Goal: Task Accomplishment & Management: Use online tool/utility

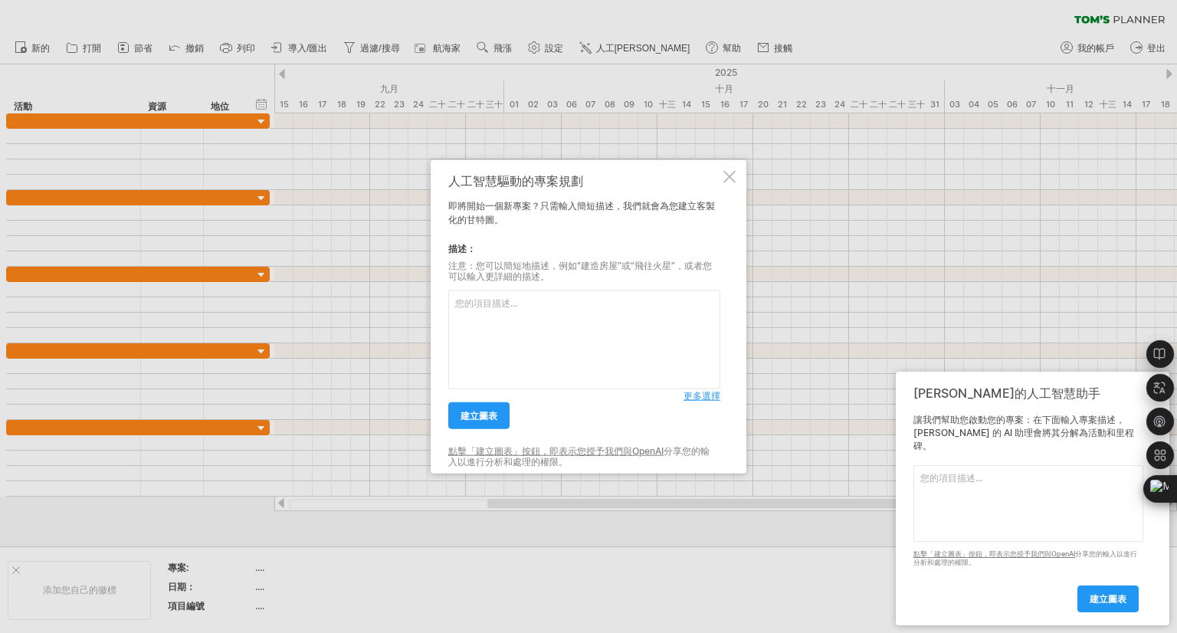
drag, startPoint x: 1100, startPoint y: 396, endPoint x: 1051, endPoint y: 389, distance: 49.7
click at [1036, 379] on div "Trying to reach [DOMAIN_NAME] Connected again... 0% clear filter share" at bounding box center [588, 316] width 1177 height 633
click at [1150, 404] on div "設定" at bounding box center [1161, 422] width 28 height 230
drag, startPoint x: 619, startPoint y: 174, endPoint x: 564, endPoint y: 179, distance: 55.5
click at [564, 179] on div "人工智慧驅動的專案規劃" at bounding box center [584, 181] width 272 height 14
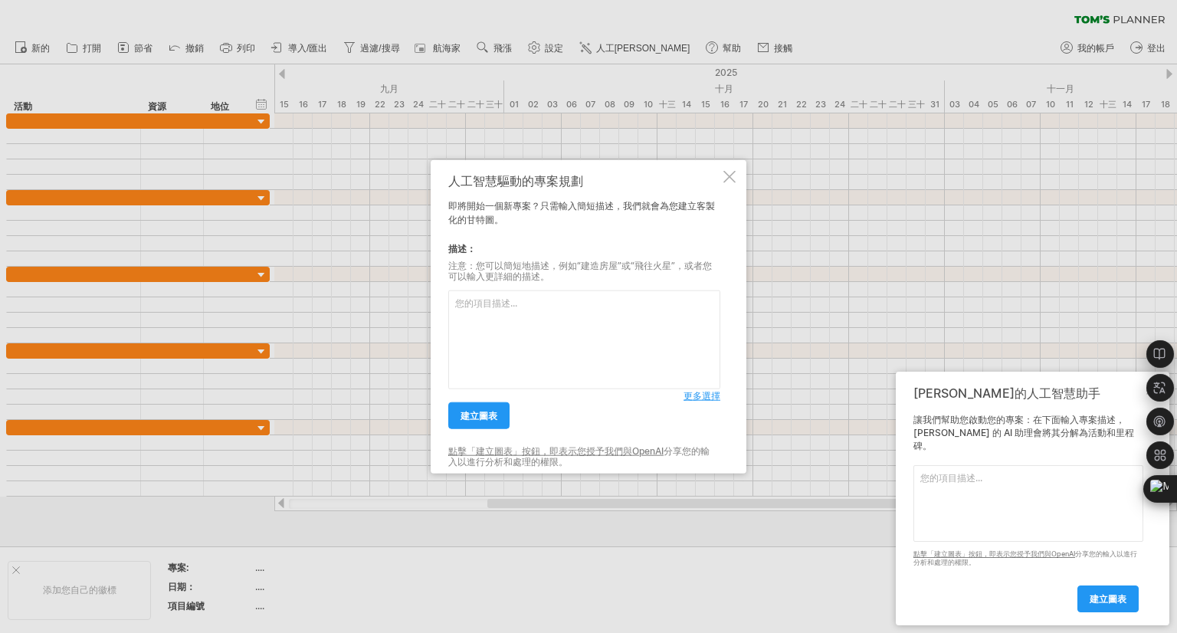
click at [509, 315] on textarea at bounding box center [584, 340] width 272 height 99
paste textarea "2025/10月份需完工"
drag, startPoint x: 189, startPoint y: 524, endPoint x: 395, endPoint y: 665, distance: 249.2
click at [395, 632] on html "progress(100%) Trying to reach [DOMAIN_NAME] Connected again... 0% clear filter…" at bounding box center [588, 318] width 1177 height 636
click at [565, 298] on textarea "2025/10月份需完工" at bounding box center [584, 340] width 272 height 99
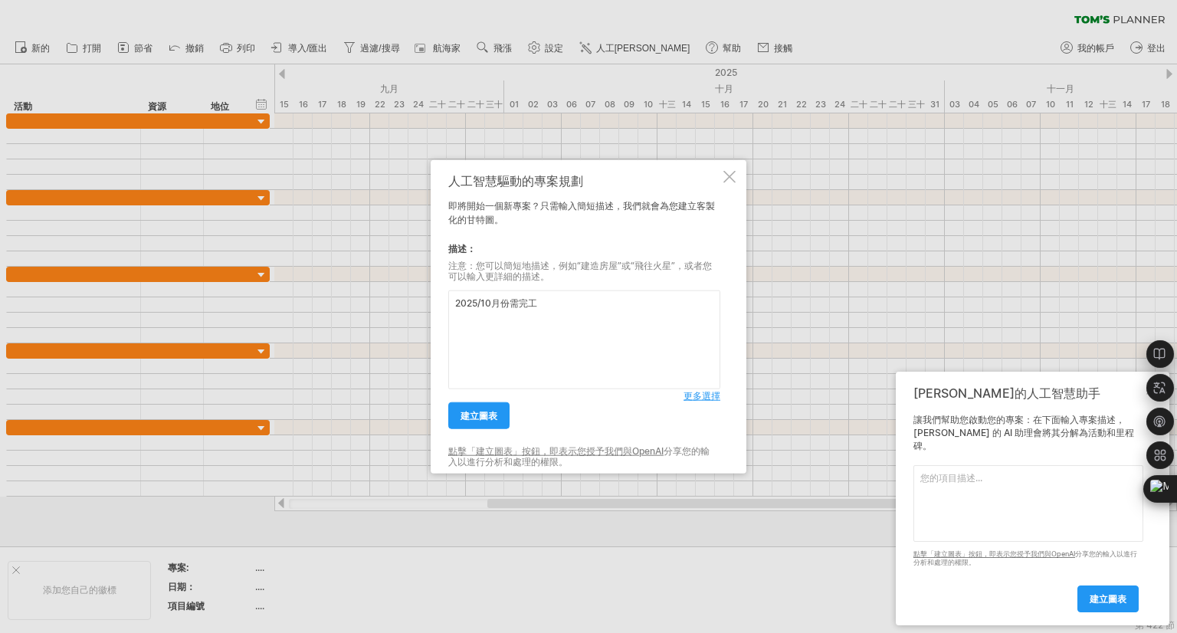
paste textarea "蝕刻區機台#2"
click at [543, 305] on textarea "2025/10月份需完工 蝕刻區機台#2" at bounding box center [584, 340] width 272 height 99
click at [702, 299] on textarea "2025/10月份需完工 業主為: RST 位置在蝕刻區機台#2" at bounding box center [584, 340] width 272 height 99
click at [700, 309] on textarea "2025/10月份需完工 業主為: RST 位置在蝕刻區機台#2" at bounding box center [584, 340] width 272 height 99
paste textarea "啟鋒(風管)、[PERSON_NAME](二次配)、天花板輕鋼架(隆昌勝)、高架地板(之前是國家隊施作)"
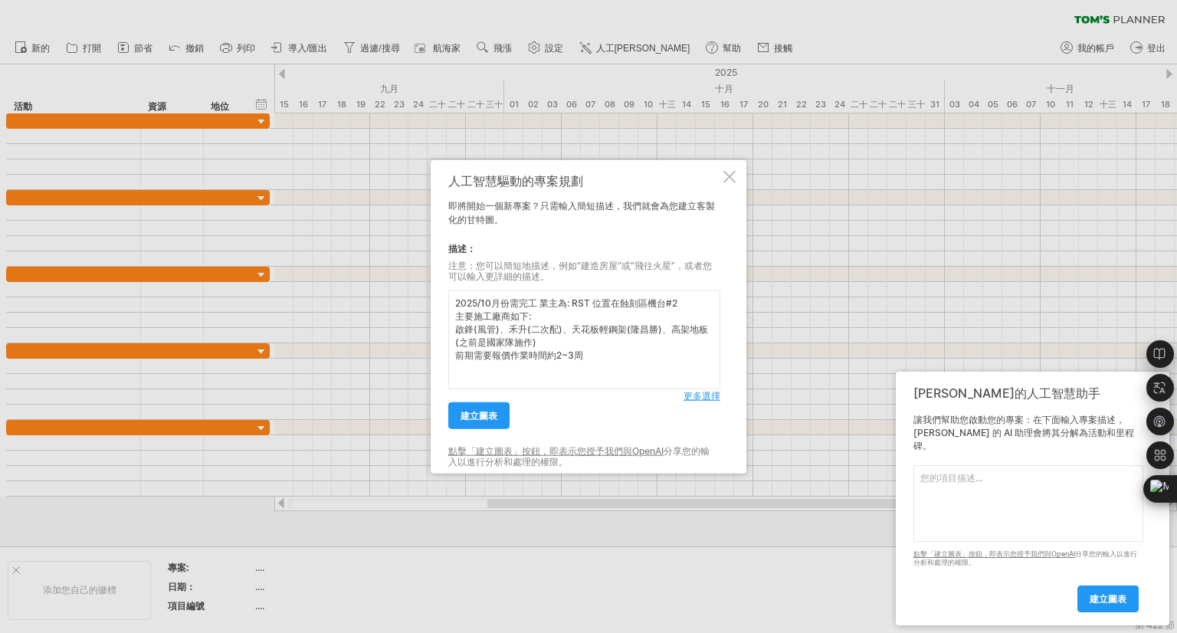
click at [616, 352] on textarea "2025/10月份需完工 業主為: RST 位置在蝕刻區機台#2 主要施工廠商如下: 啟鋒(風管)、禾升(二次配)、天花板輕鋼架(隆昌勝)、高架地板(之前是國…" at bounding box center [584, 340] width 272 height 99
click at [609, 352] on textarea "2025/10月份需完工 業主為: RST 位置在蝕刻區機台#2 主要施工廠商如下: 啟鋒(風管)、禾升(二次配)、天花板輕鋼架(隆昌勝)、高架地板(之前是國…" at bounding box center [584, 340] width 272 height 99
type textarea "2025/10月份需完工 業主為: RST 位置在蝕刻區機台#2 主要施工廠商如下: 啟鋒(風管)、禾升(二次配)、天花板輕鋼架(隆昌勝)、高架地板(之前是國…"
click at [704, 398] on font "更多選擇" at bounding box center [702, 395] width 37 height 11
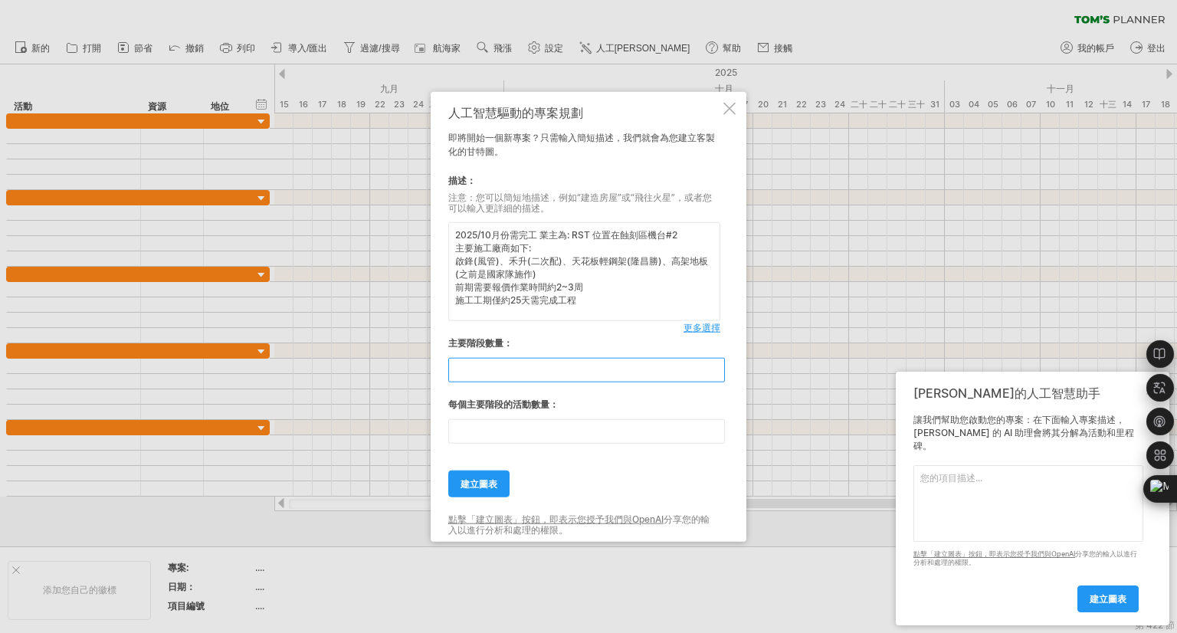
drag, startPoint x: 474, startPoint y: 367, endPoint x: 444, endPoint y: 365, distance: 30.0
click at [444, 365] on div "人工智慧驅動的專案規劃 即將開始一個新專案？只需輸入簡短描述，我們就會為您建立客製化的甘特圖。 描述： 注意：您可以簡短地描述，例如“建造房屋”或“飛往火星”…" at bounding box center [589, 317] width 316 height 450
type input "*"
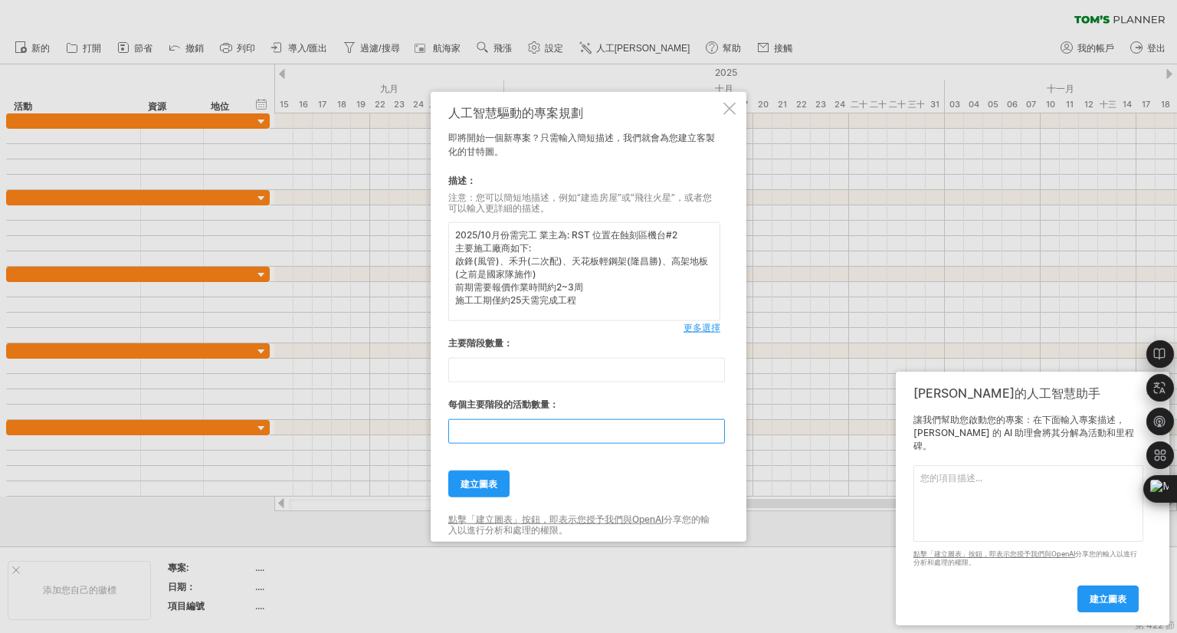
click at [447, 432] on div "人工智慧驅動的專案規劃 即將開始一個新專案？只需輸入簡短描述，我們就會為您建立客製化的甘特圖。 描述： 注意：您可以簡短地描述，例如“建造房屋”或“飛往火星”…" at bounding box center [589, 317] width 316 height 450
click at [714, 439] on input "**" at bounding box center [586, 431] width 277 height 25
click at [717, 441] on input "*" at bounding box center [586, 431] width 277 height 25
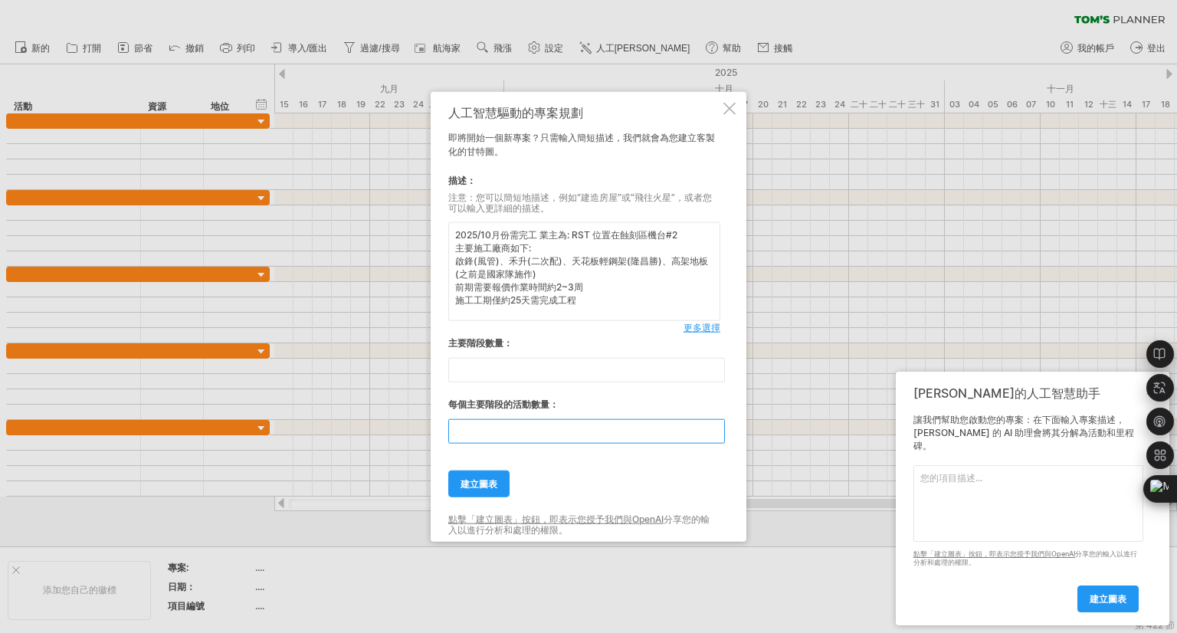
click at [717, 441] on input "*" at bounding box center [586, 431] width 277 height 25
click at [718, 441] on input "*" at bounding box center [586, 431] width 277 height 25
type input "*"
click at [718, 441] on input "*" at bounding box center [586, 431] width 277 height 25
click at [484, 483] on font "建立圖表" at bounding box center [479, 483] width 37 height 11
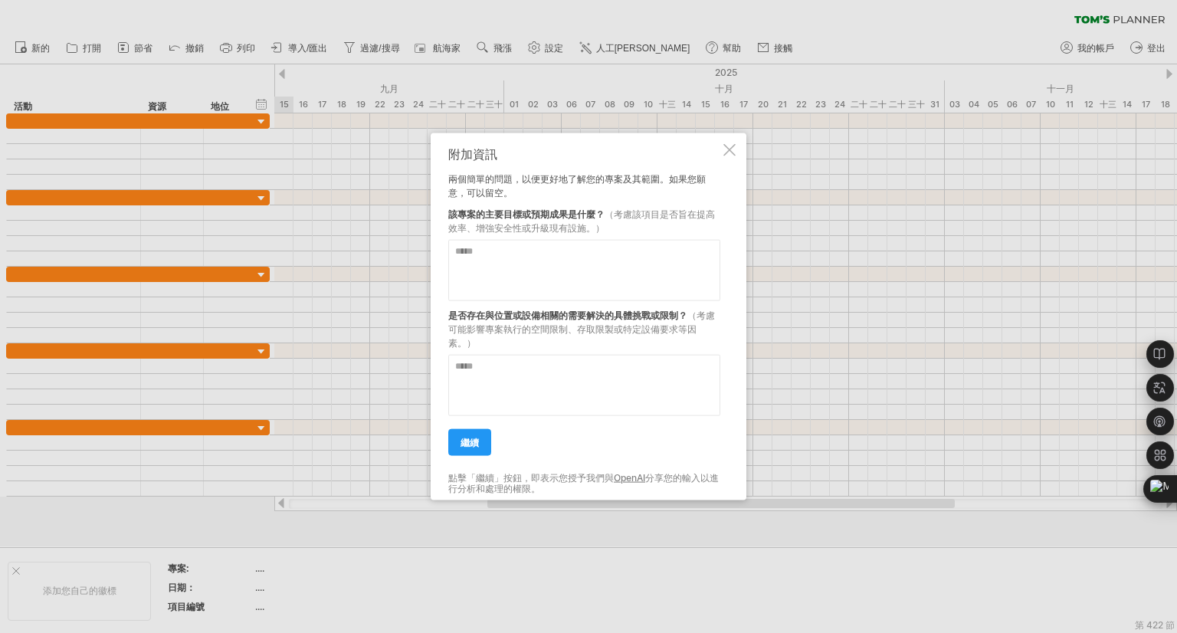
click at [518, 267] on textarea at bounding box center [584, 270] width 272 height 61
type textarea "*"
click at [494, 258] on textarea "*" at bounding box center [584, 270] width 272 height 61
paste textarea "****"
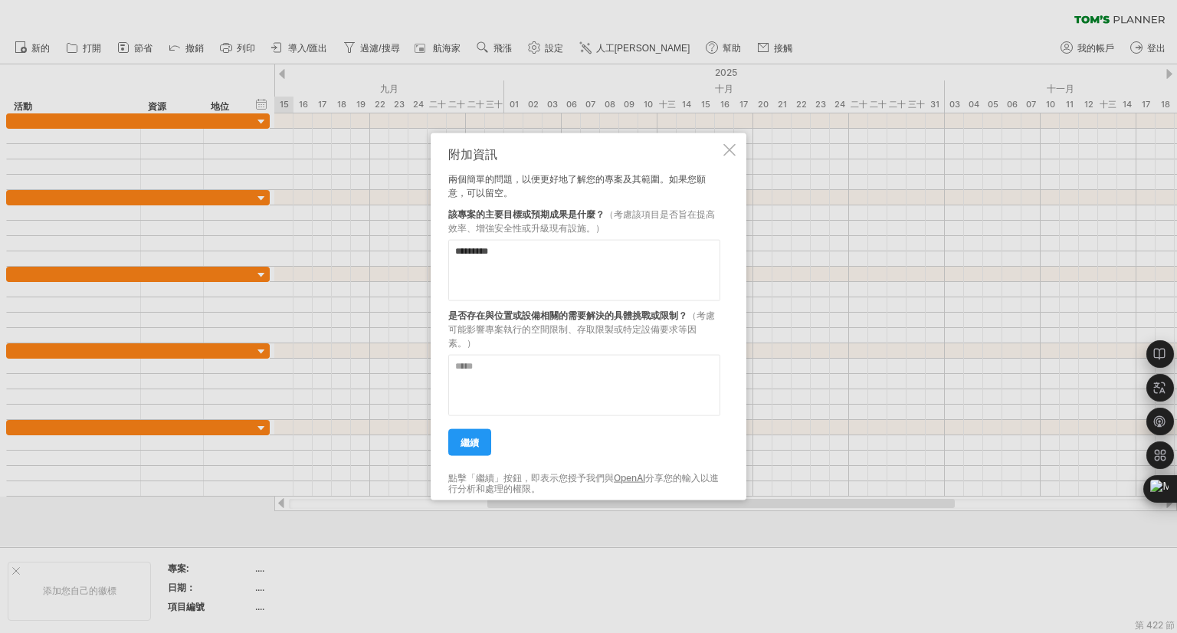
type textarea "*********"
click at [474, 373] on textarea at bounding box center [584, 385] width 272 height 61
type textarea "**********"
click at [457, 251] on textarea "*********" at bounding box center [584, 270] width 272 height 61
type textarea "**********"
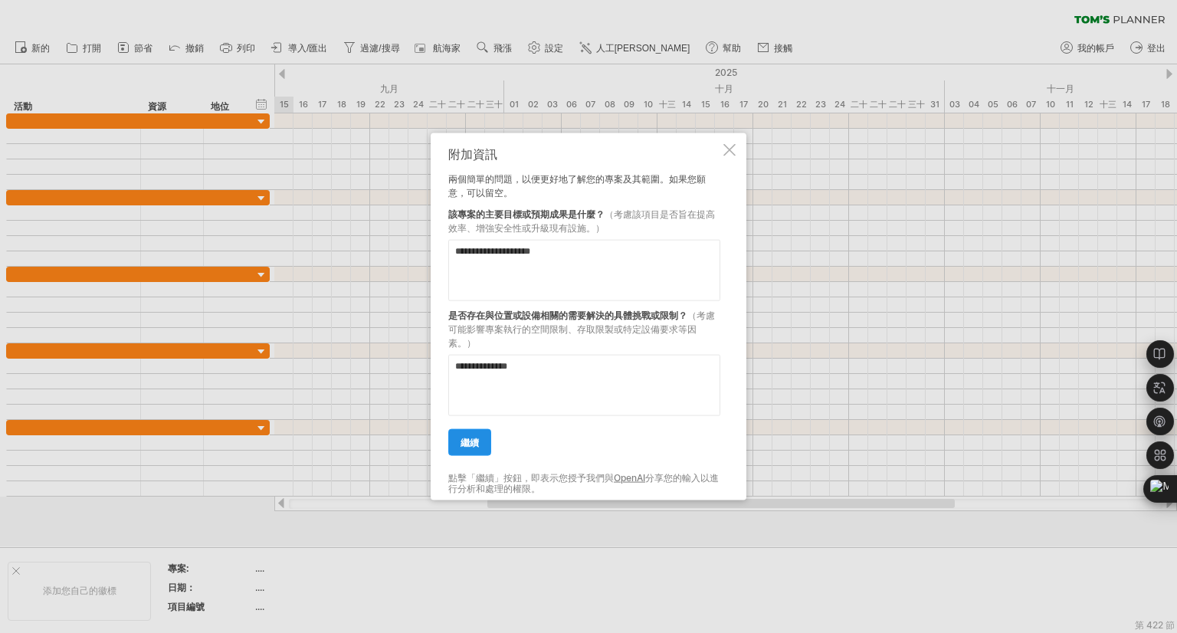
click at [456, 451] on link "繼續" at bounding box center [469, 442] width 43 height 27
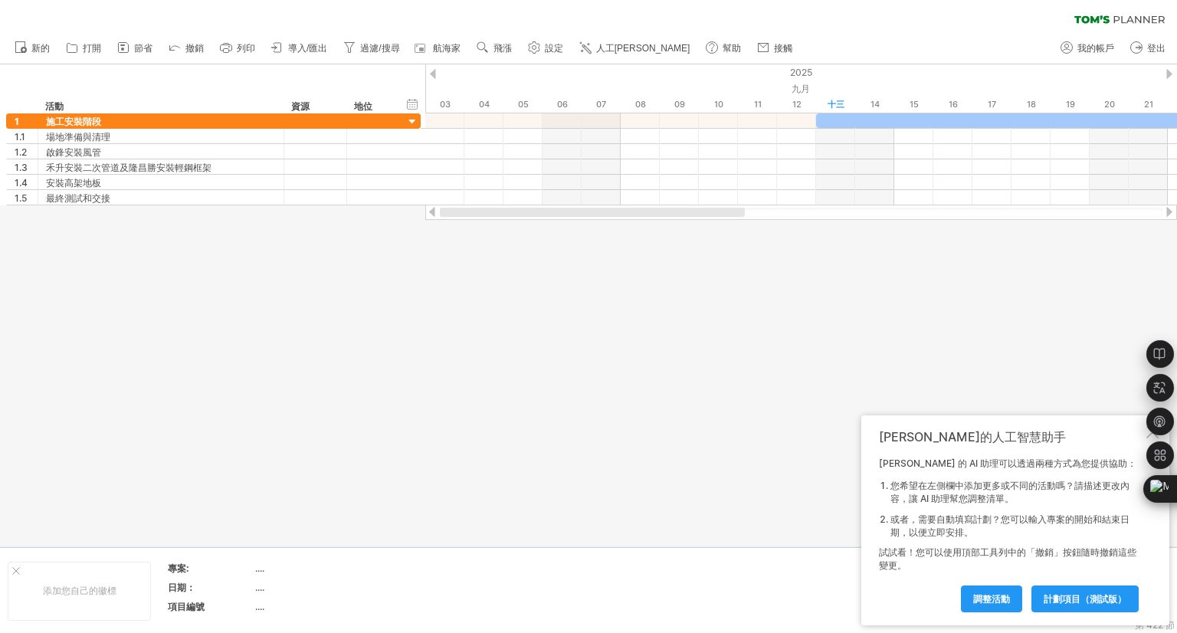
drag, startPoint x: 671, startPoint y: 209, endPoint x: 447, endPoint y: 244, distance: 227.2
click at [447, 244] on div "Trying to reach [DOMAIN_NAME] Connected again... 0% clear filter share" at bounding box center [588, 316] width 1177 height 633
click at [432, 210] on div at bounding box center [432, 212] width 12 height 10
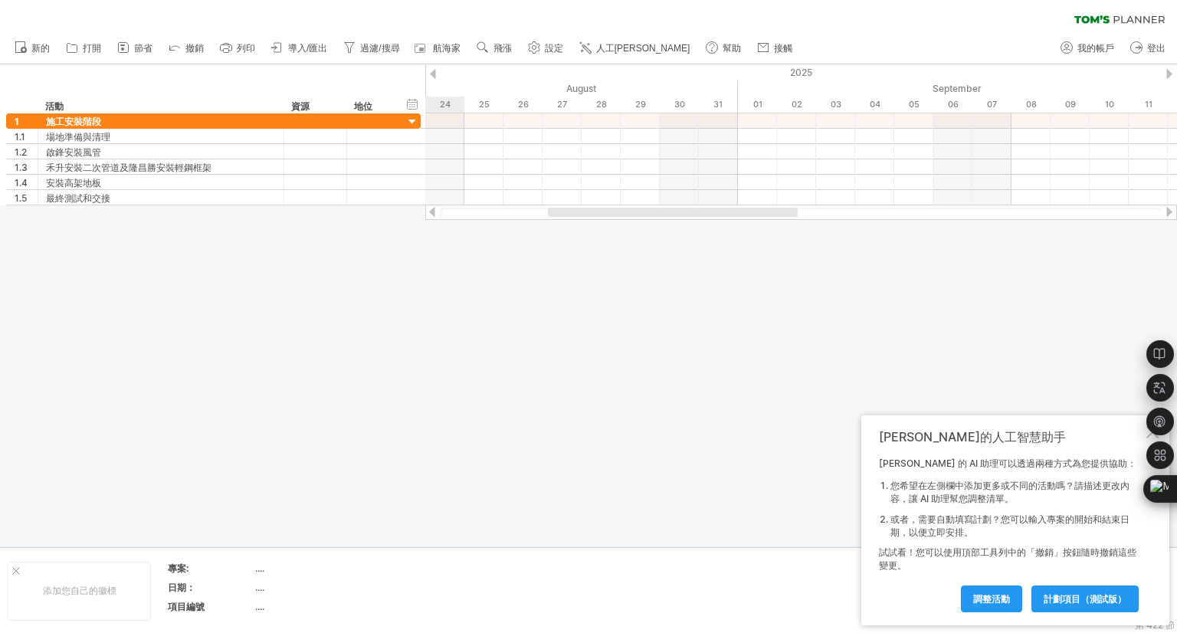
click at [432, 210] on div at bounding box center [432, 212] width 12 height 10
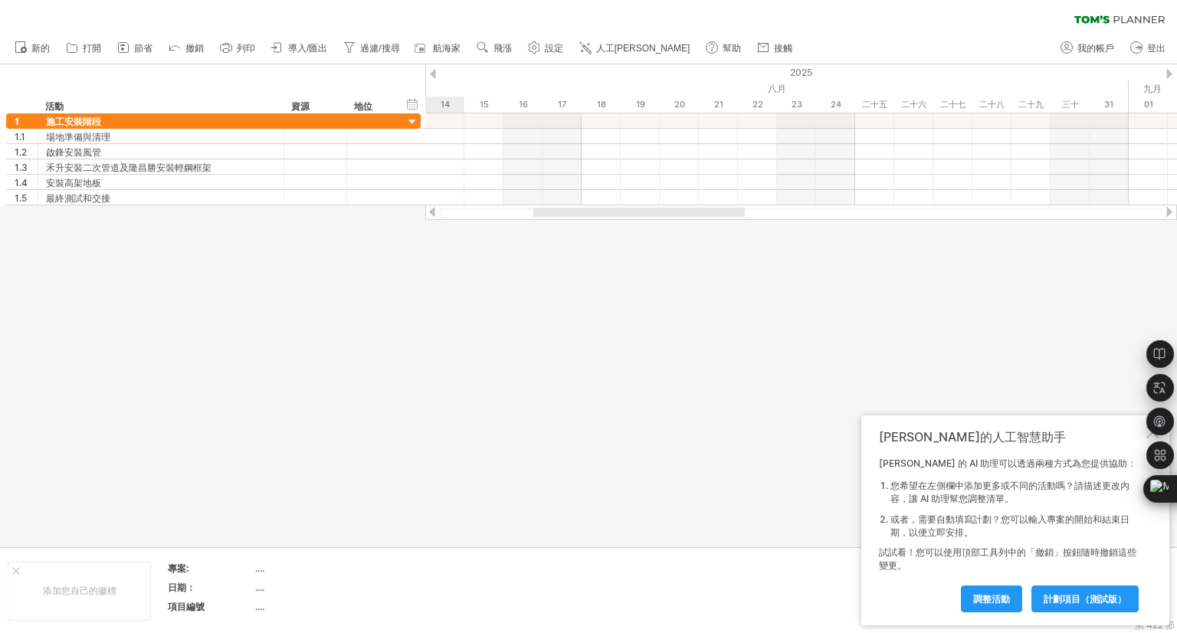
click at [432, 210] on div at bounding box center [432, 212] width 12 height 10
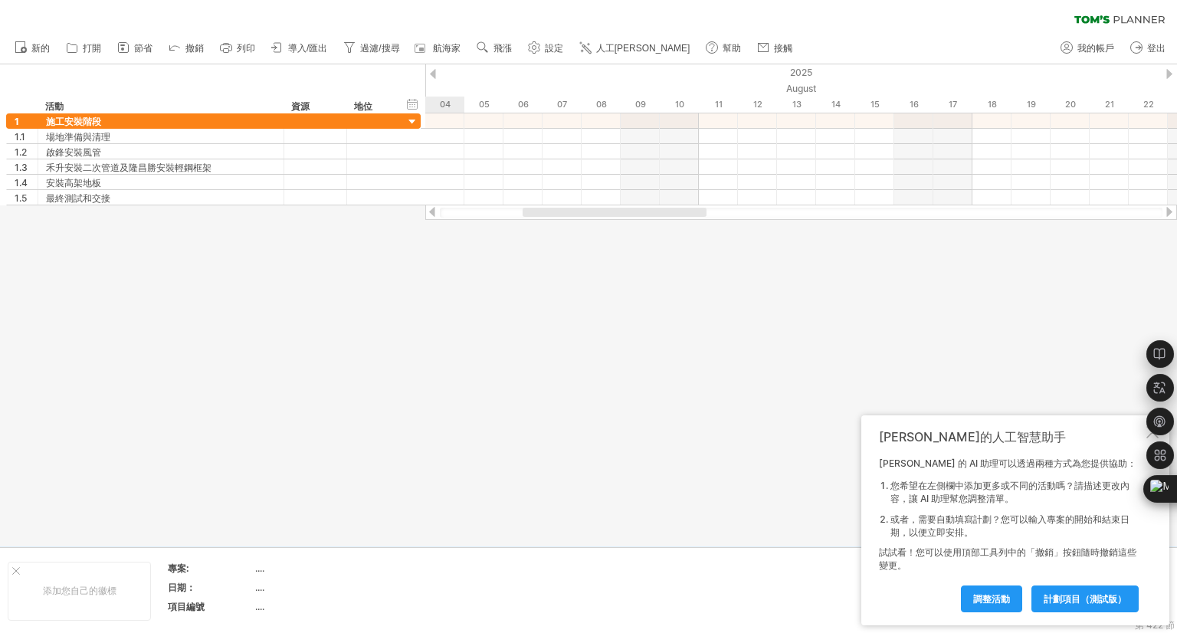
click at [432, 210] on div at bounding box center [432, 212] width 12 height 10
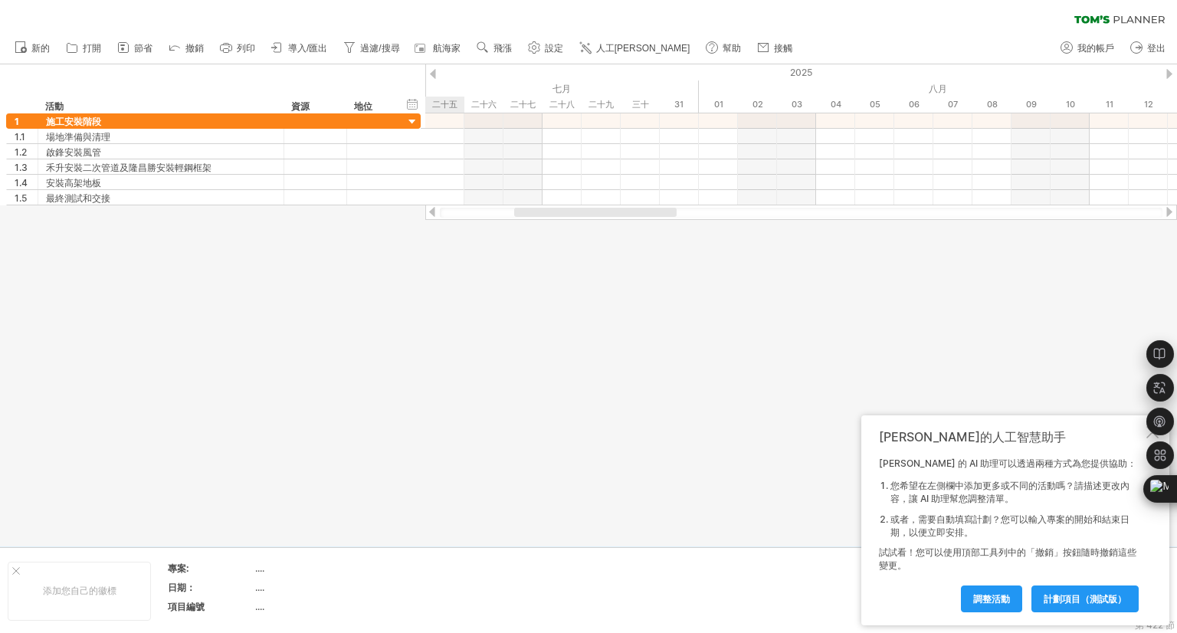
click at [432, 210] on div at bounding box center [432, 212] width 12 height 10
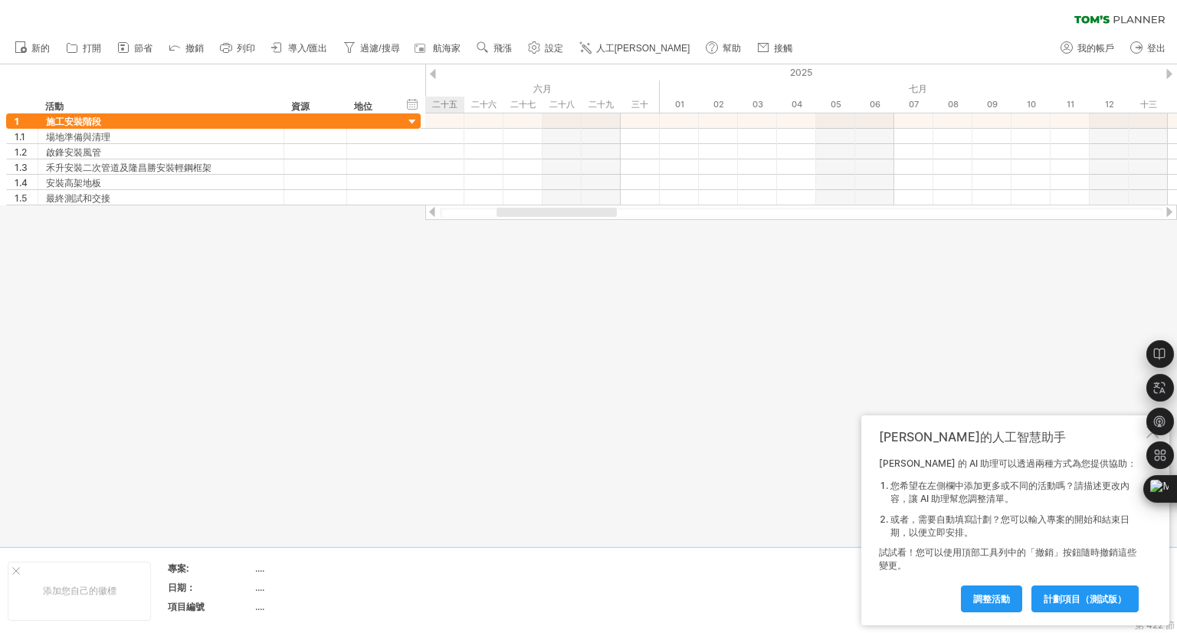
click at [559, 218] on div at bounding box center [801, 212] width 752 height 15
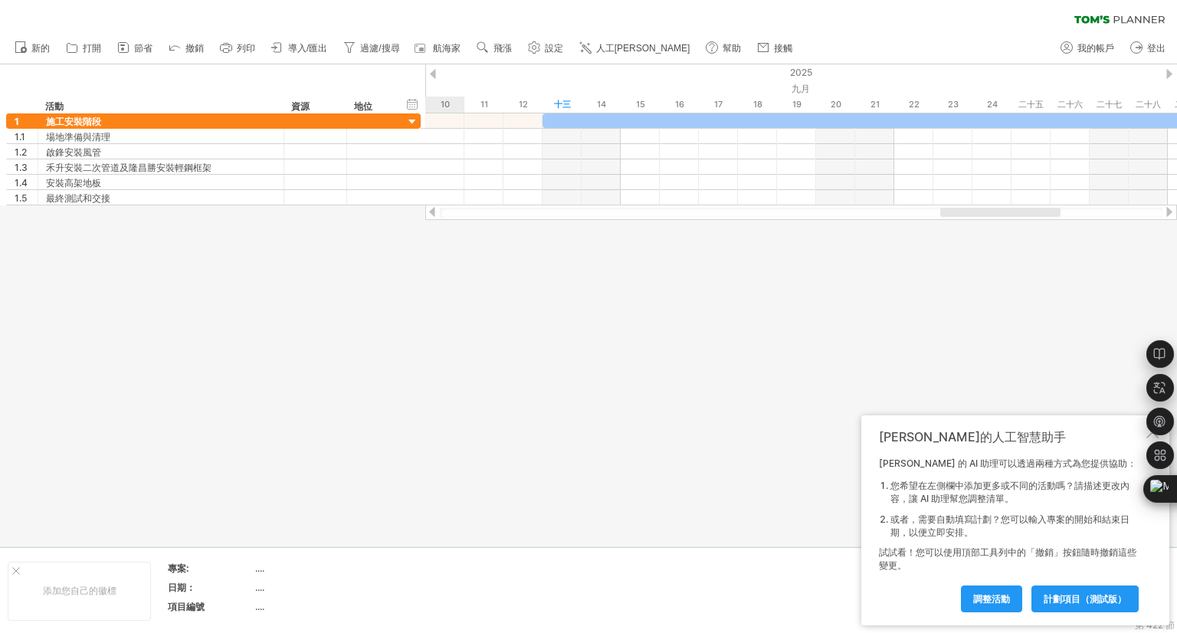
drag, startPoint x: 558, startPoint y: 215, endPoint x: 1002, endPoint y: 252, distance: 445.4
click at [1002, 252] on div "Trying to reach [DOMAIN_NAME] Connected again... 0% clear filter share" at bounding box center [588, 316] width 1177 height 633
click at [410, 123] on div at bounding box center [413, 122] width 15 height 15
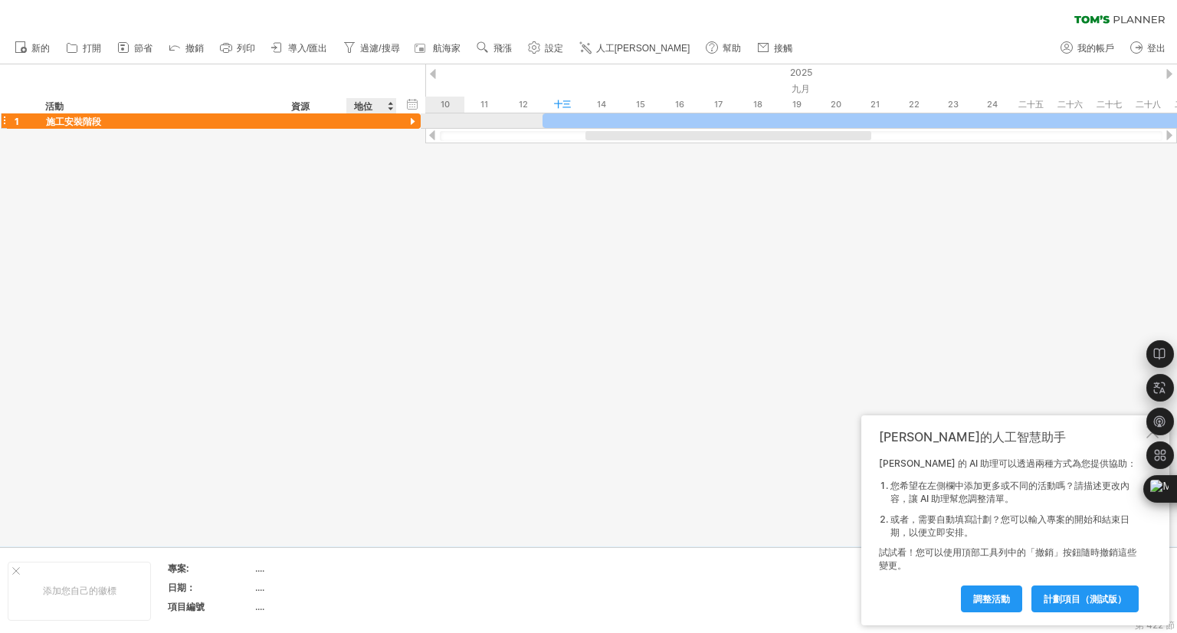
click at [410, 123] on div at bounding box center [413, 122] width 15 height 15
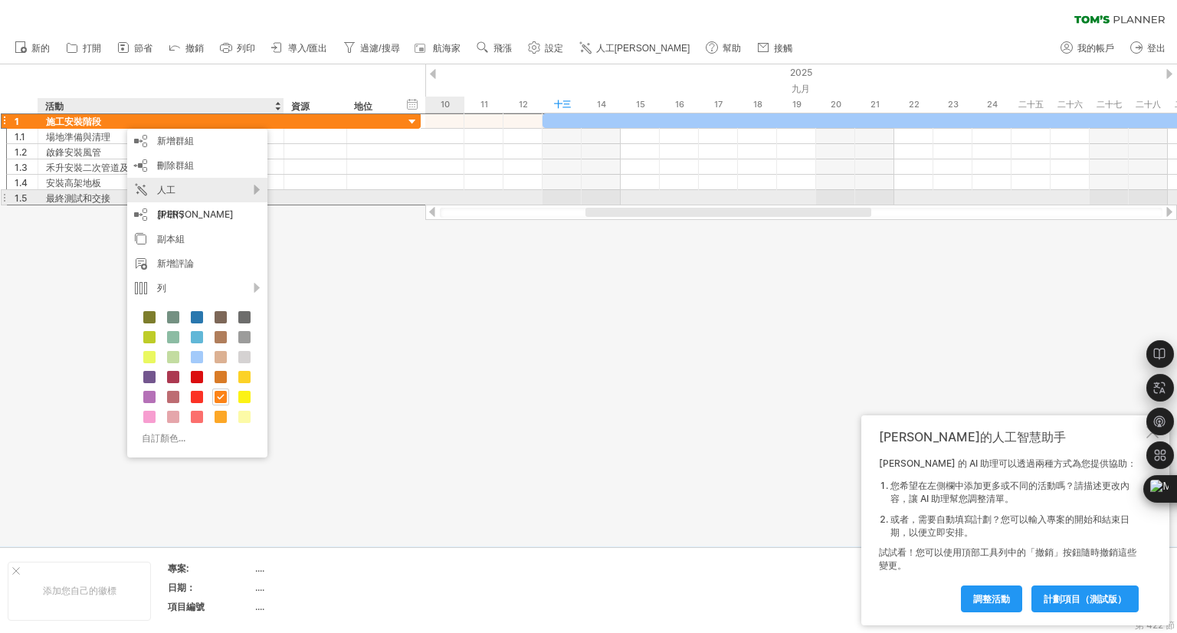
click at [256, 192] on div "人工[PERSON_NAME]" at bounding box center [197, 202] width 140 height 49
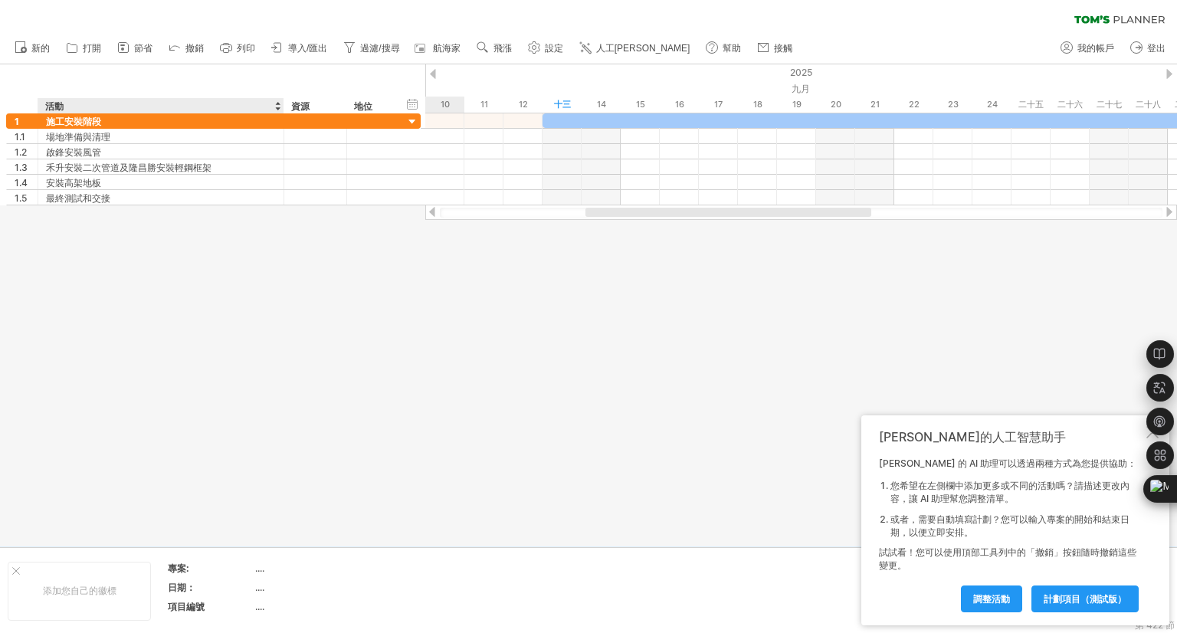
click at [356, 326] on div at bounding box center [588, 305] width 1177 height 482
click at [332, 105] on div "資源" at bounding box center [314, 105] width 47 height 15
click at [331, 292] on div at bounding box center [588, 305] width 1177 height 482
click at [393, 105] on div at bounding box center [395, 105] width 5 height 15
click at [245, 352] on div at bounding box center [588, 305] width 1177 height 482
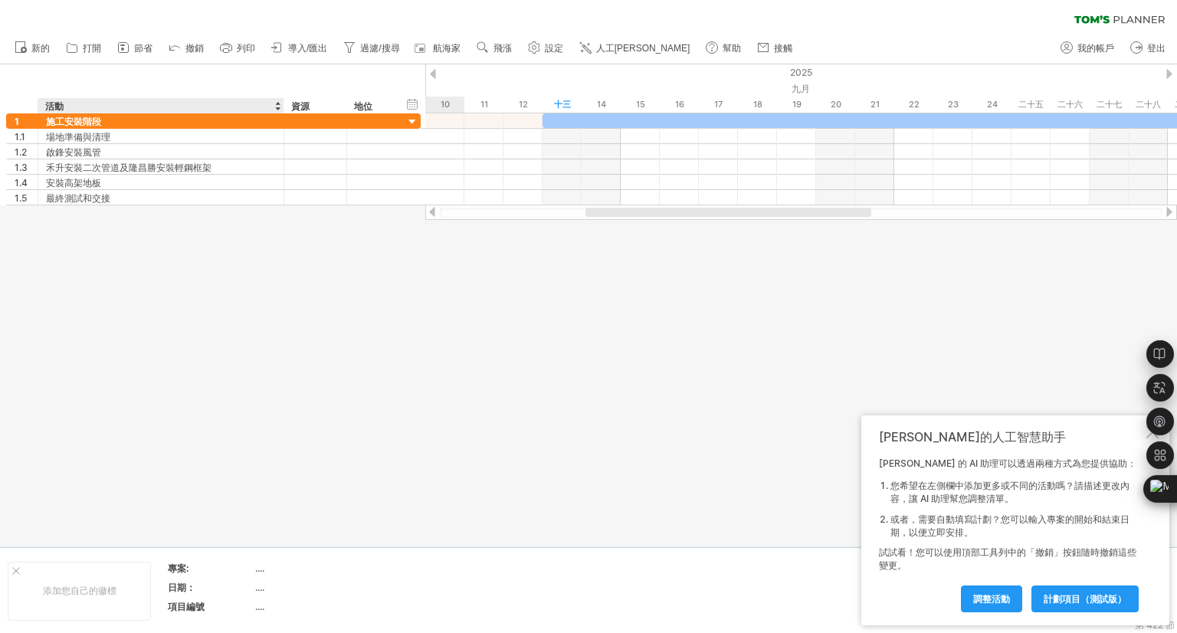
click at [213, 565] on div "專案:" at bounding box center [210, 568] width 84 height 13
type input "**********"
click at [188, 571] on div "專案：RST_300K 前案" at bounding box center [210, 562] width 84 height 26
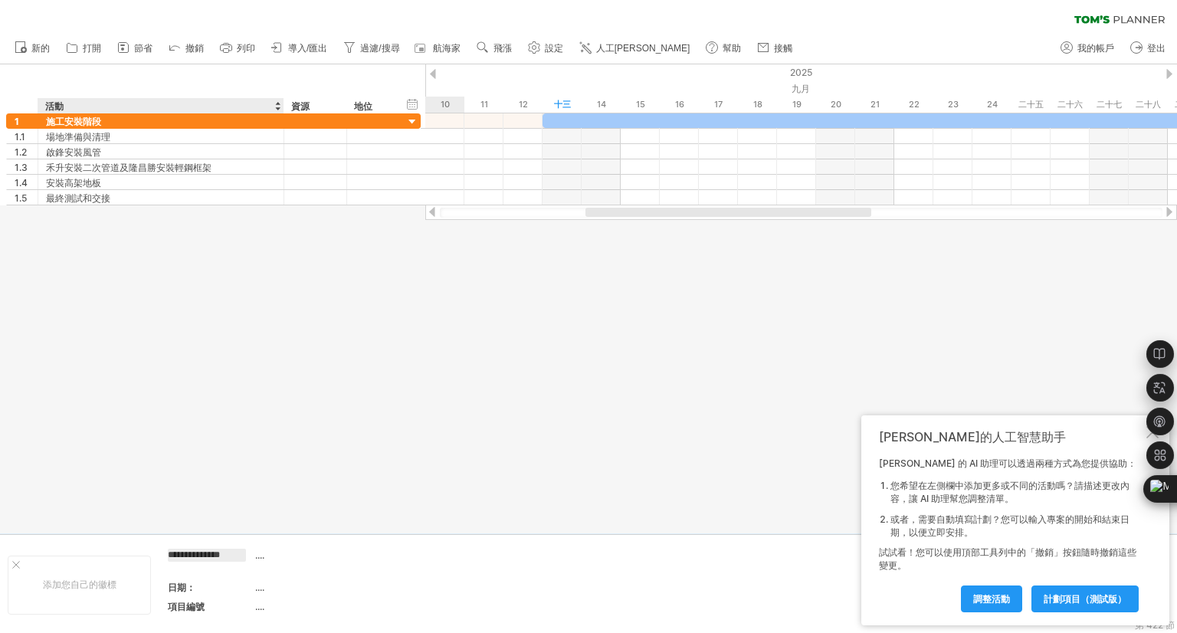
click at [255, 587] on font "...." at bounding box center [259, 587] width 9 height 11
click at [369, 49] on font "過濾/搜尋" at bounding box center [379, 48] width 39 height 11
type input "**********"
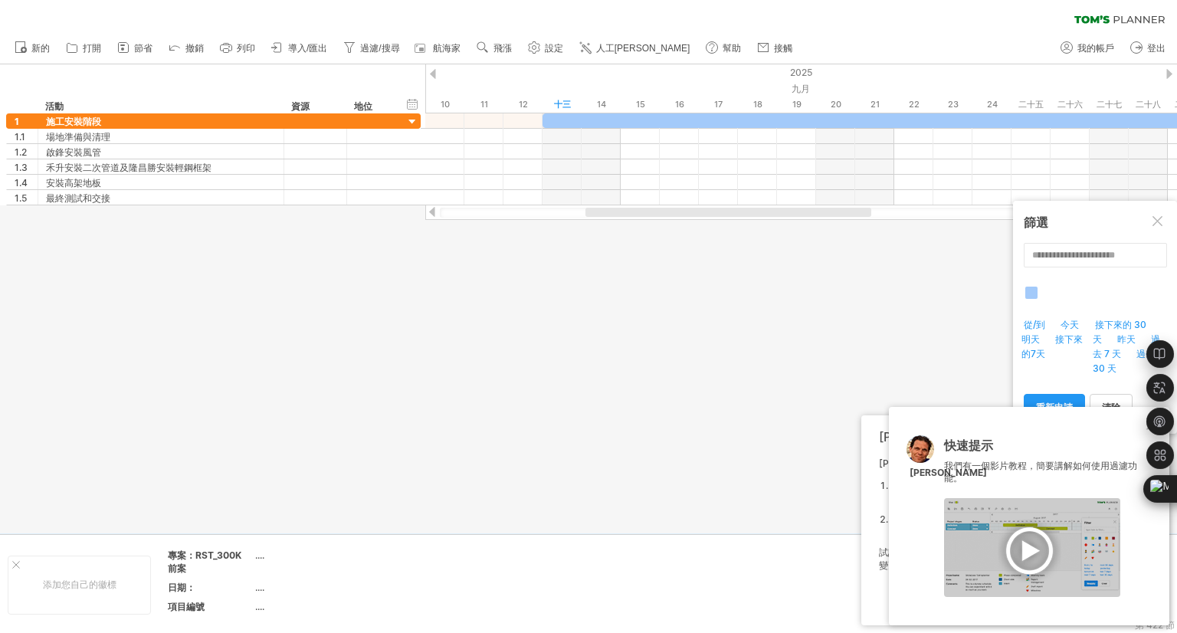
click at [871, 430] on div "[PERSON_NAME]的人工智慧助手 [PERSON_NAME] 的 AI 助理可以透過兩種方式為您提供協助： 您希望在左側欄中添加更多或不同的活動嗎？請…" at bounding box center [1016, 520] width 308 height 210
click at [123, 48] on rect at bounding box center [122, 49] width 3 height 3
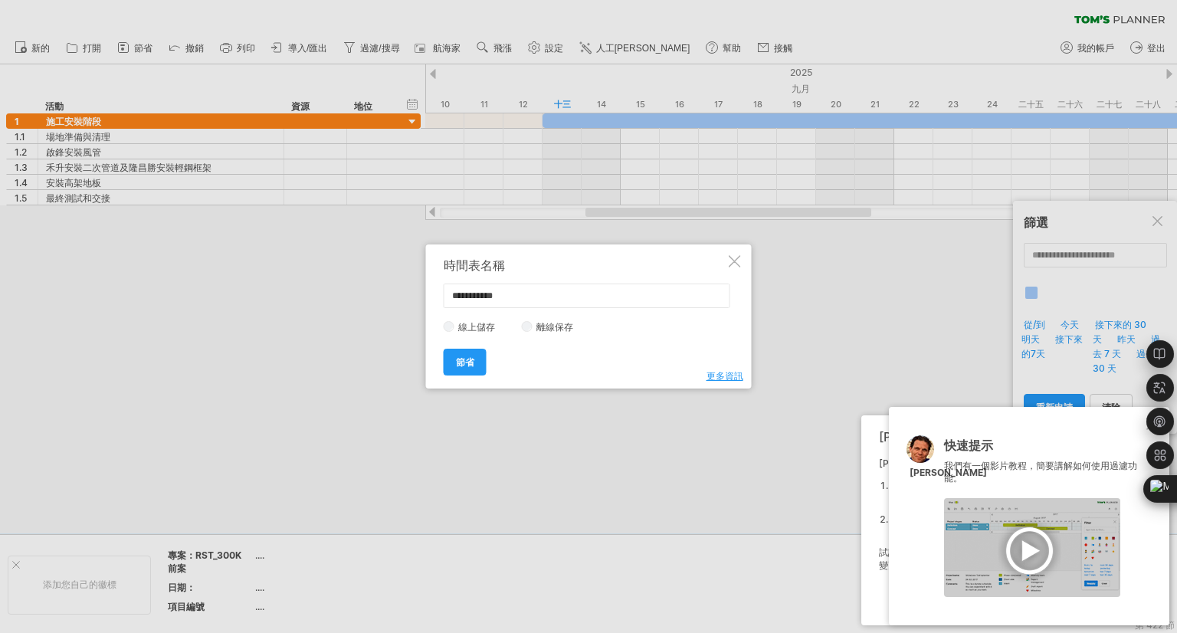
click at [738, 258] on div at bounding box center [735, 261] width 12 height 12
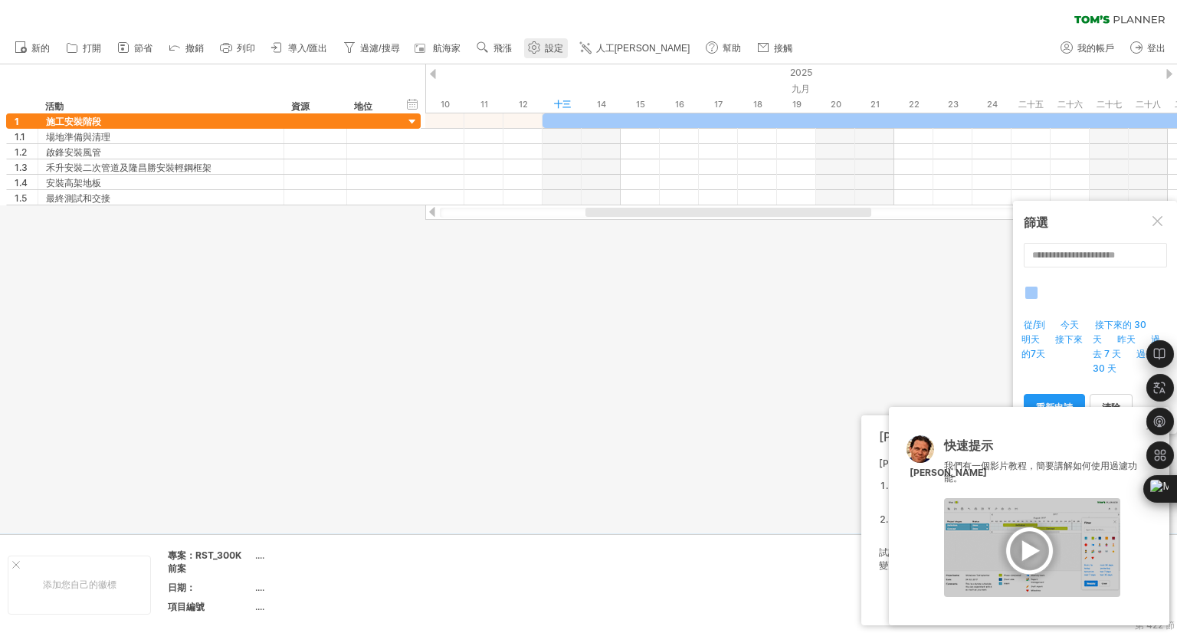
click at [547, 47] on font "設定" at bounding box center [554, 48] width 18 height 11
select select "*"
select select "**"
click at [0, 0] on div at bounding box center [0, 0] width 0 height 0
click at [547, 47] on font "設定" at bounding box center [554, 48] width 18 height 11
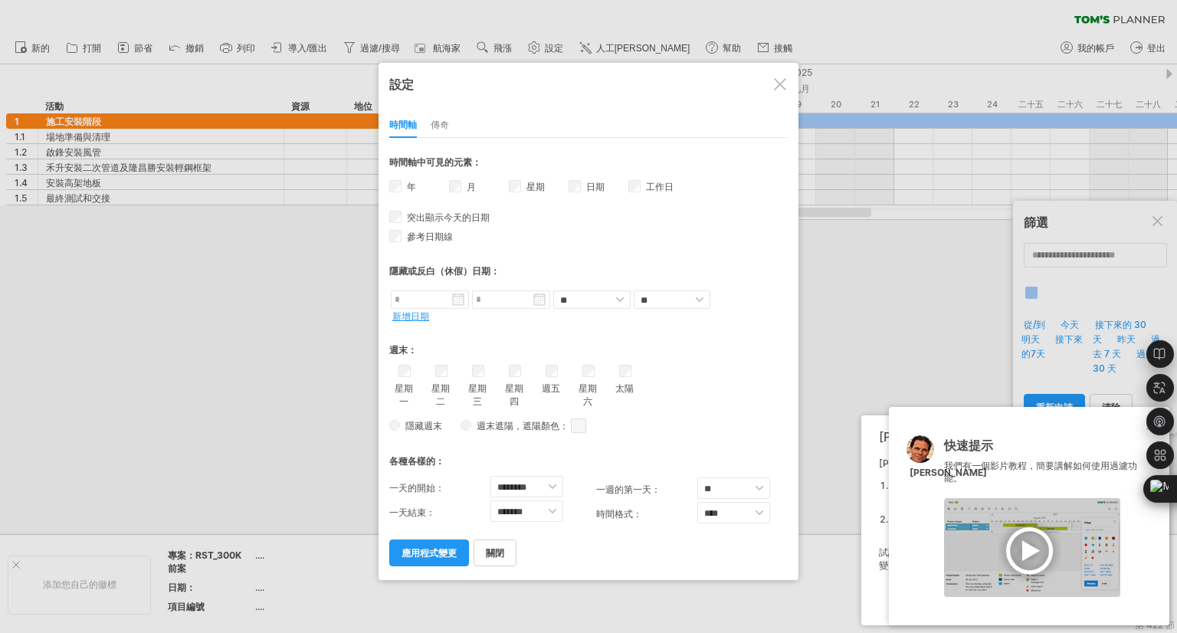
click at [779, 83] on div at bounding box center [780, 84] width 12 height 12
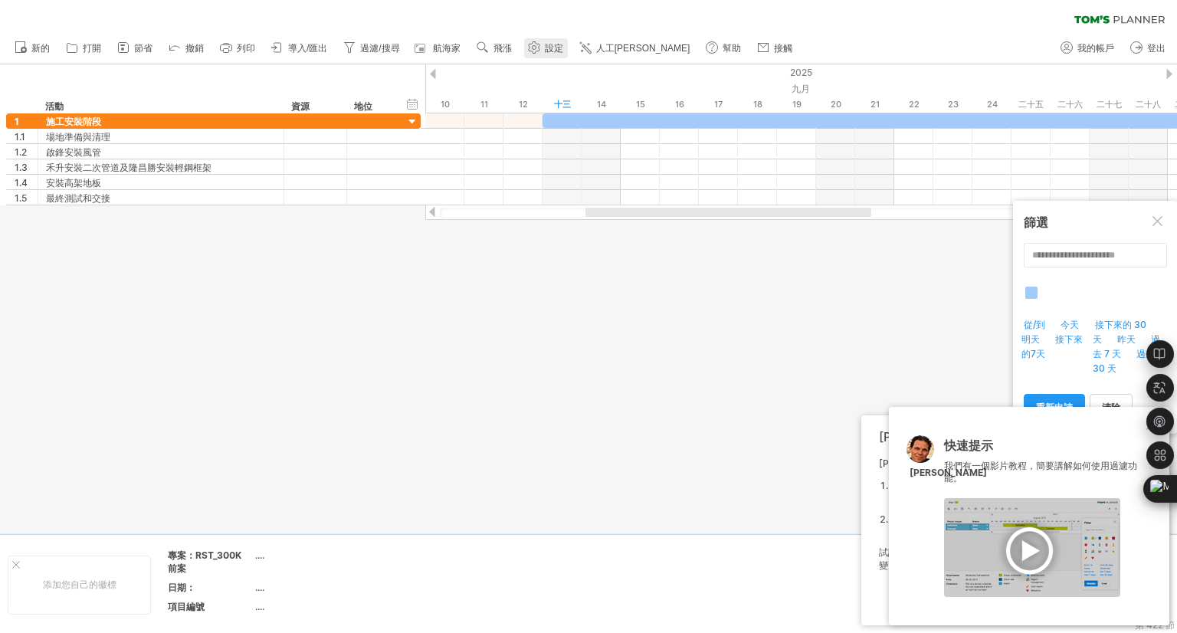
click at [546, 48] on font "設定" at bounding box center [554, 48] width 18 height 11
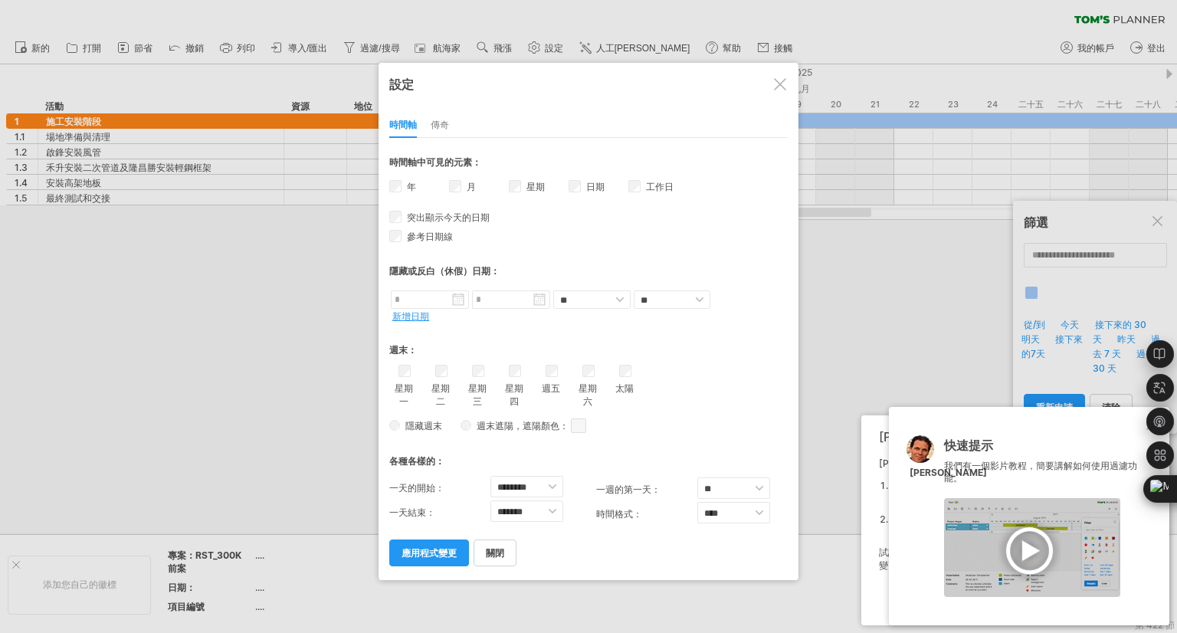
click at [408, 310] on font "新增日期" at bounding box center [410, 315] width 37 height 11
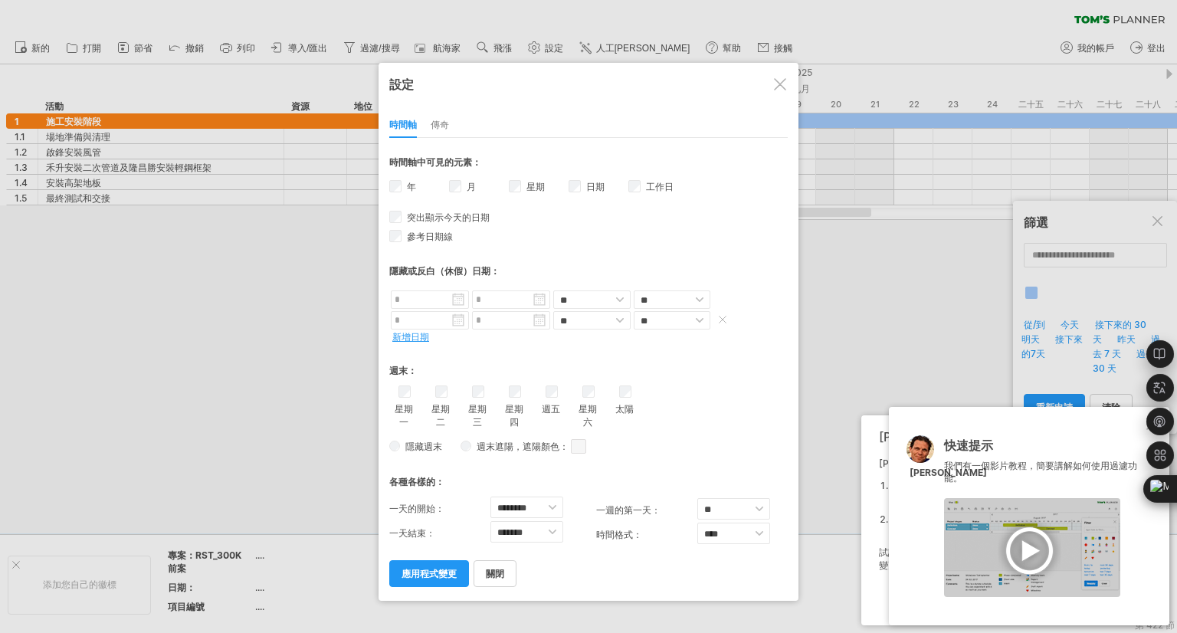
click at [724, 317] on span at bounding box center [722, 319] width 15 height 11
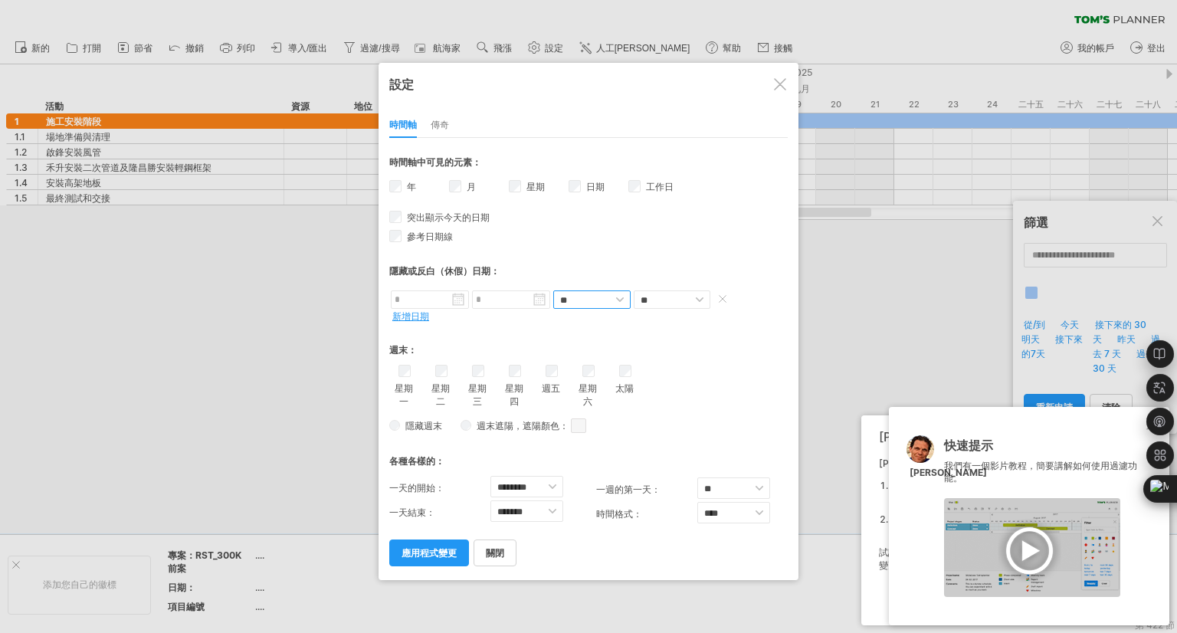
click at [617, 294] on select "** **" at bounding box center [591, 300] width 77 height 18
select select "*"
click at [553, 291] on select "** **" at bounding box center [591, 300] width 77 height 18
click at [656, 330] on div "週末：" at bounding box center [588, 345] width 399 height 31
click at [684, 291] on select "** **" at bounding box center [672, 300] width 77 height 18
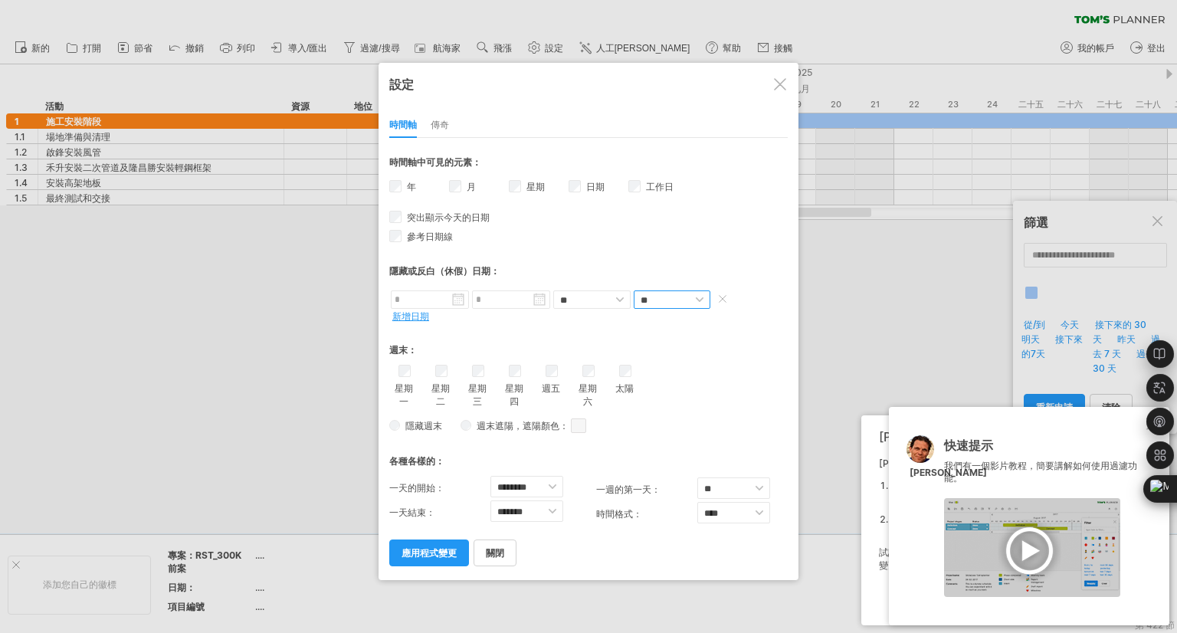
select select "*"
click at [634, 291] on select "** **" at bounding box center [672, 300] width 77 height 18
click at [524, 330] on div "週末：" at bounding box center [588, 345] width 399 height 31
click at [726, 290] on span at bounding box center [726, 299] width 22 height 18
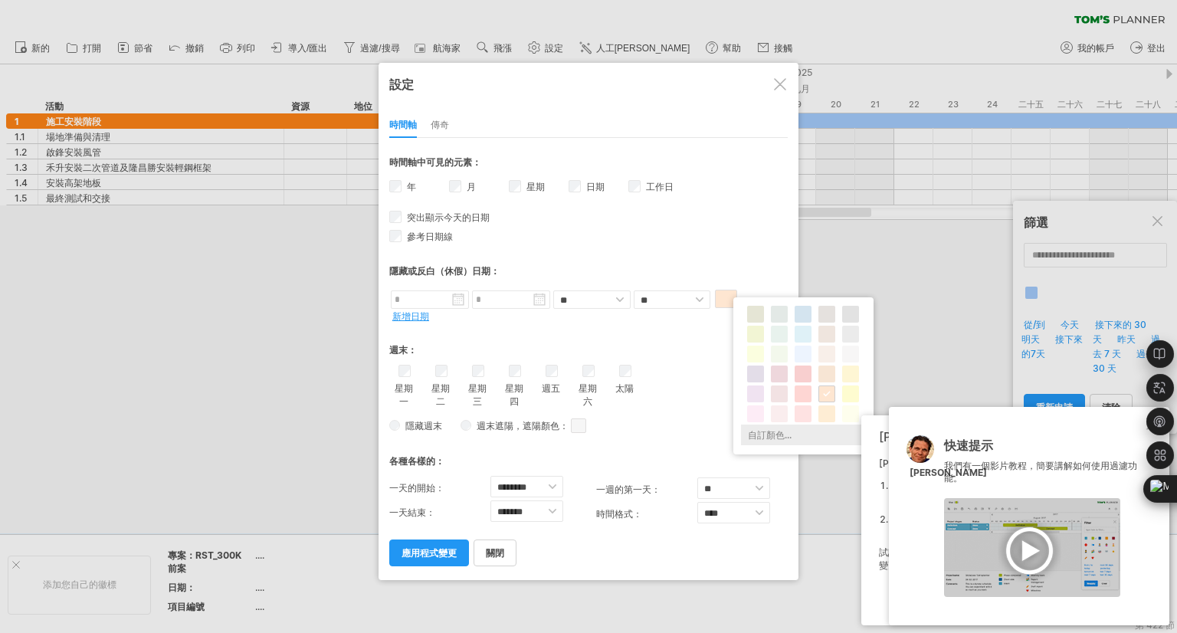
click at [781, 434] on font "自訂顏色..." at bounding box center [770, 434] width 44 height 11
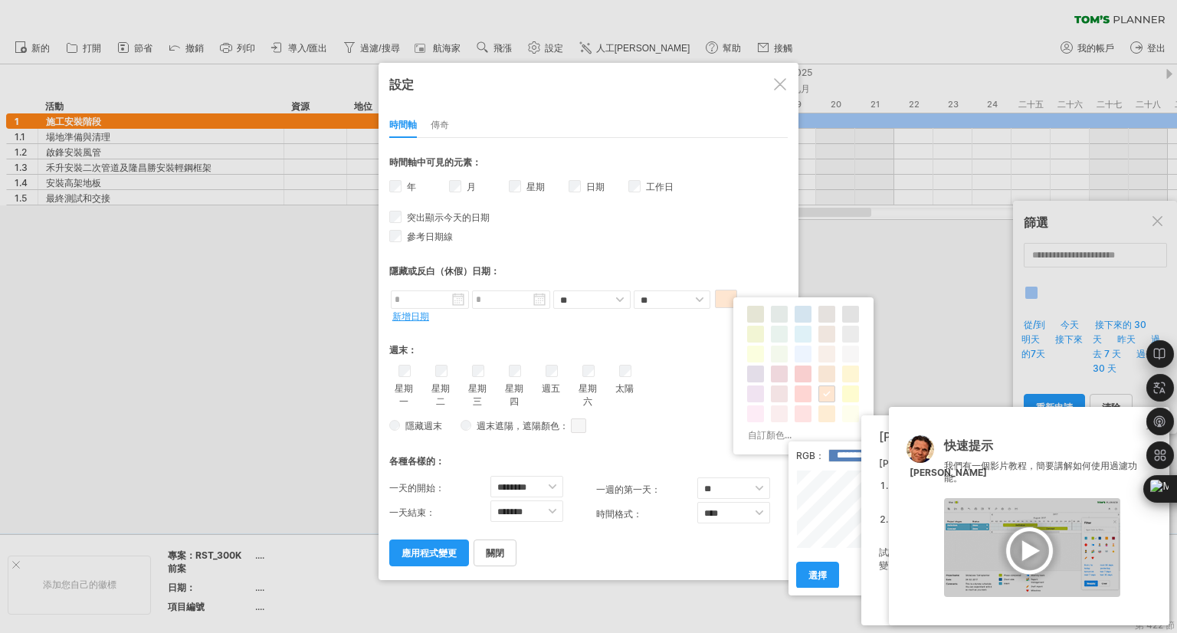
type input "*******"
click at [803, 478] on div at bounding box center [867, 509] width 143 height 79
click at [818, 578] on font "選擇" at bounding box center [818, 575] width 18 height 11
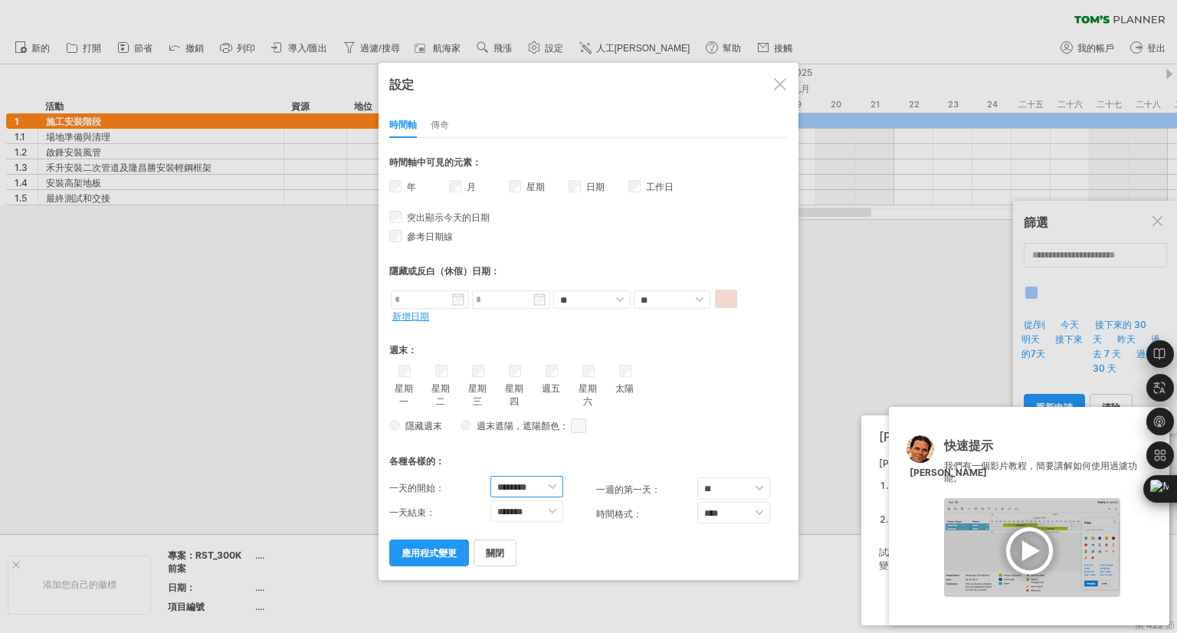
click at [553, 478] on select "******** ******* ******* ******* ******* ******* ******* ******* ******* ******…" at bounding box center [527, 486] width 73 height 21
select select "*"
click at [491, 476] on select "******** ******* ******* ******* ******* ******* ******* ******* ******* ******…" at bounding box center [527, 486] width 73 height 21
click at [527, 222] on div "* ** **** **** *** 時間軸中可見的元素： 年 月 星期 週數的可見性 日期 工作日 **" at bounding box center [588, 352] width 399 height 428
click at [430, 547] on font "應用程式變更" at bounding box center [429, 552] width 55 height 11
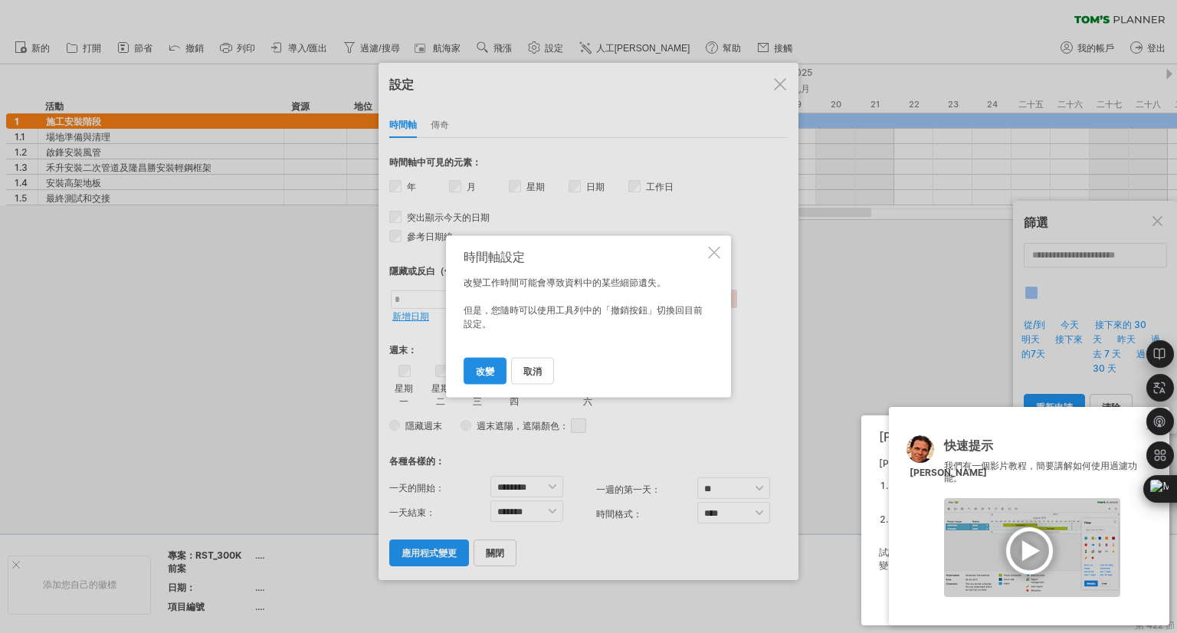
click at [489, 367] on font "改變" at bounding box center [485, 371] width 18 height 11
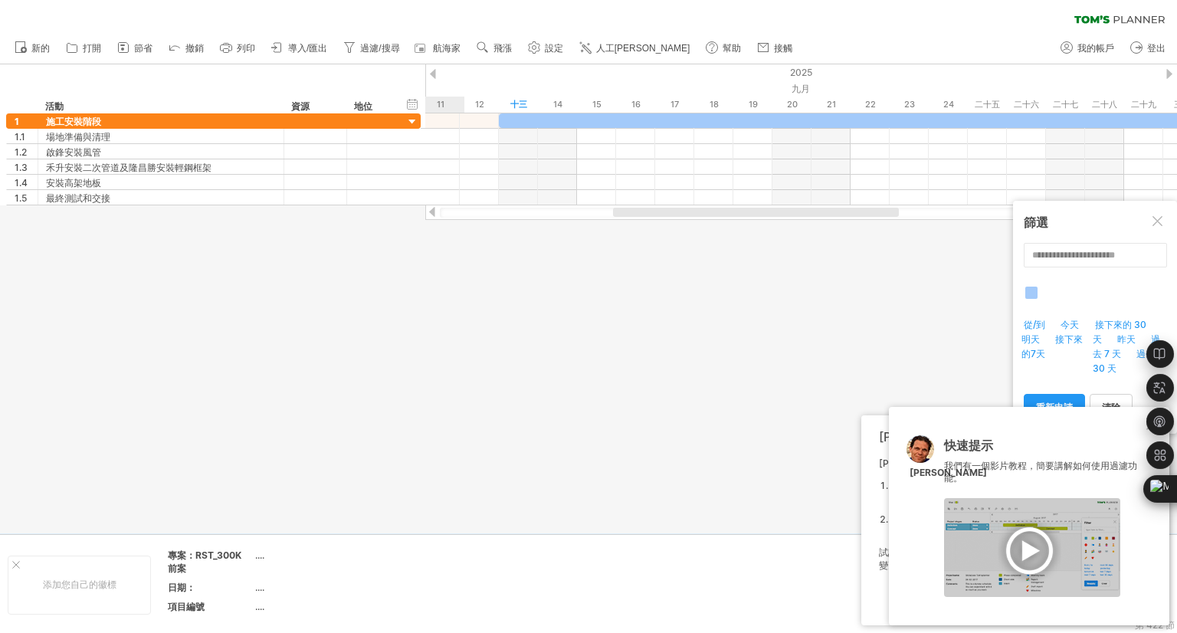
drag, startPoint x: 671, startPoint y: 210, endPoint x: 776, endPoint y: 208, distance: 104.3
click at [776, 208] on div at bounding box center [756, 212] width 286 height 9
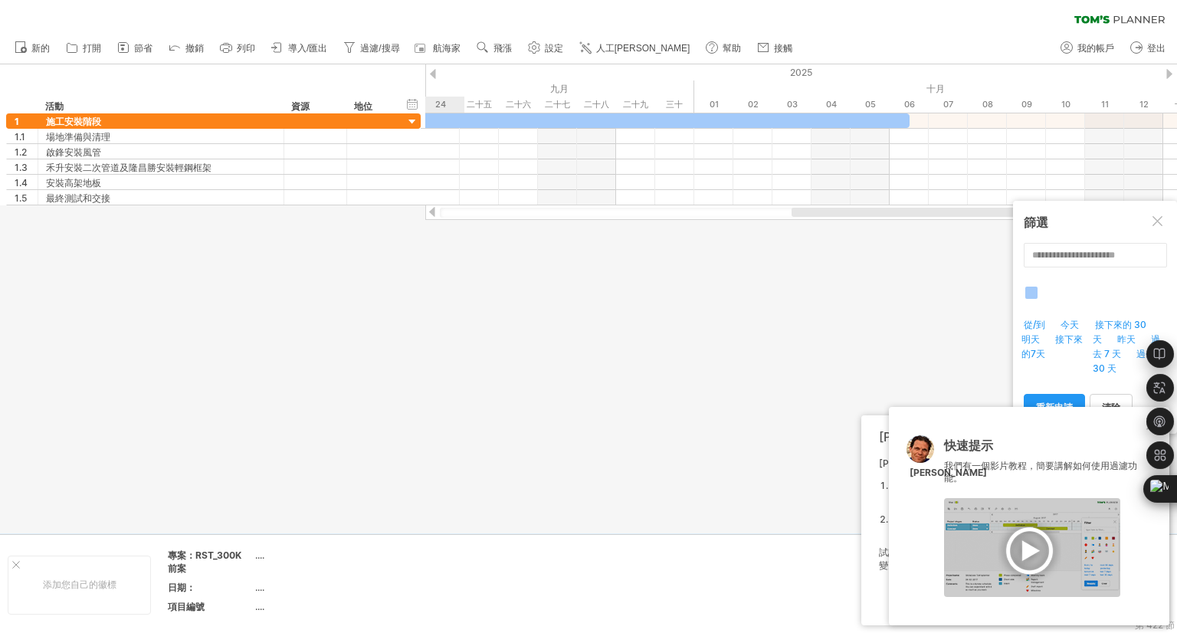
drag, startPoint x: 776, startPoint y: 208, endPoint x: 883, endPoint y: 209, distance: 107.3
click at [881, 209] on div at bounding box center [941, 212] width 299 height 9
click at [925, 206] on div at bounding box center [801, 212] width 752 height 15
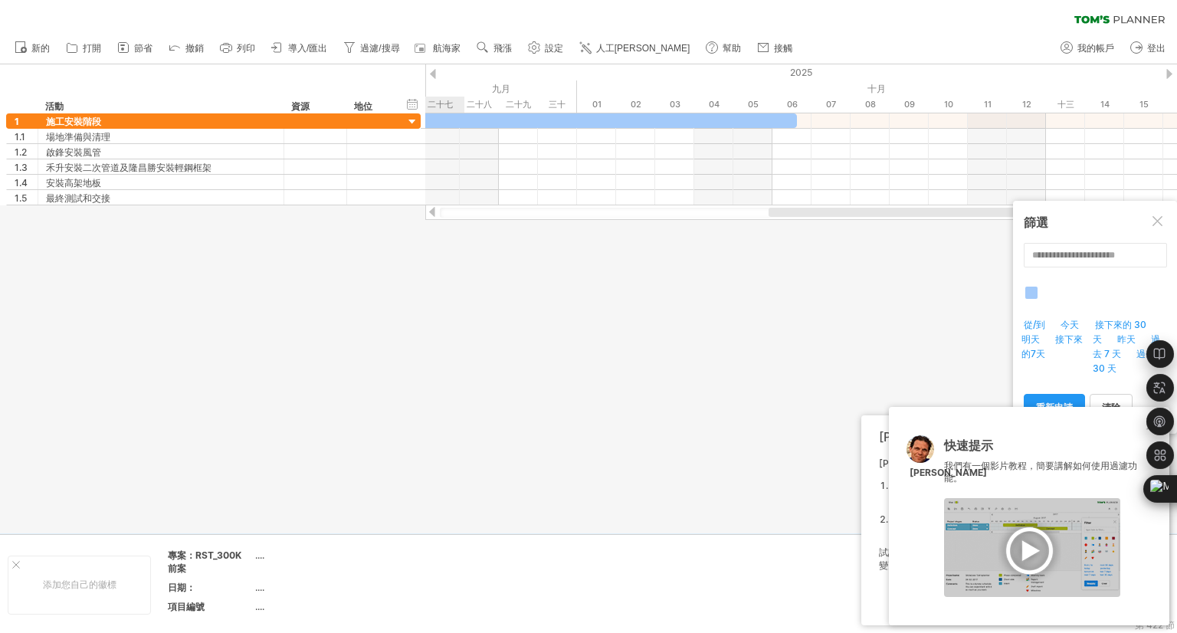
click at [944, 205] on div at bounding box center [801, 212] width 752 height 15
click at [946, 205] on div at bounding box center [801, 212] width 752 height 15
drag, startPoint x: 946, startPoint y: 205, endPoint x: 889, endPoint y: 212, distance: 57.1
click at [889, 212] on div at bounding box center [801, 212] width 752 height 15
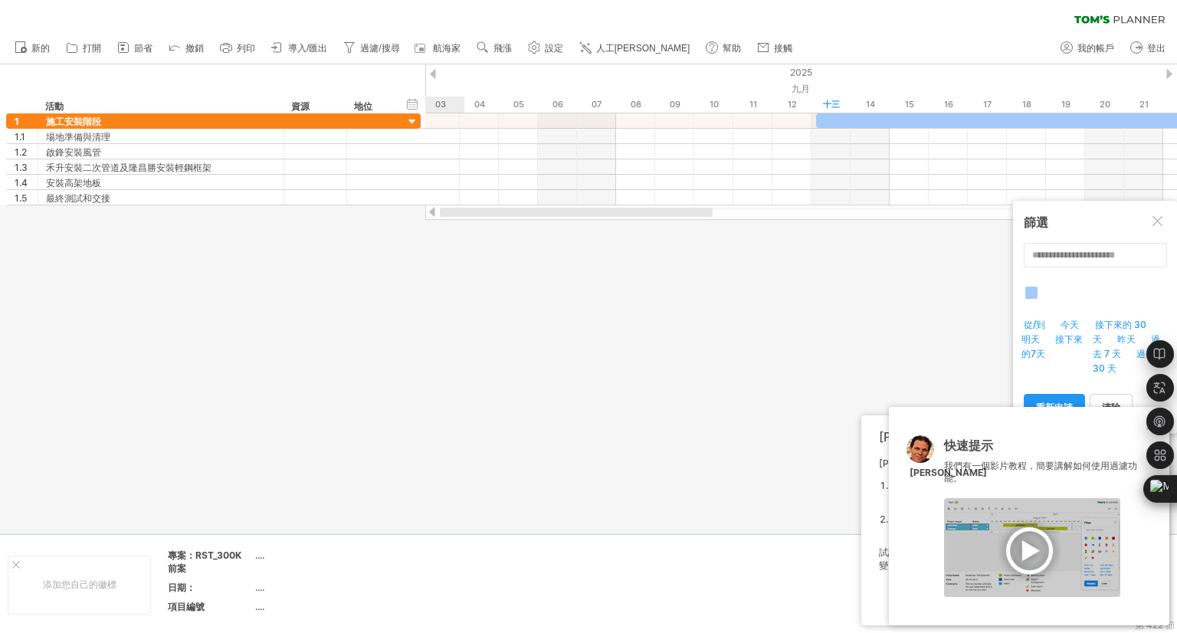
drag, startPoint x: 878, startPoint y: 213, endPoint x: 491, endPoint y: 271, distance: 390.6
click at [501, 268] on div "Trying to reach [DOMAIN_NAME] Connected again... 0% clear filter share" at bounding box center [588, 316] width 1177 height 633
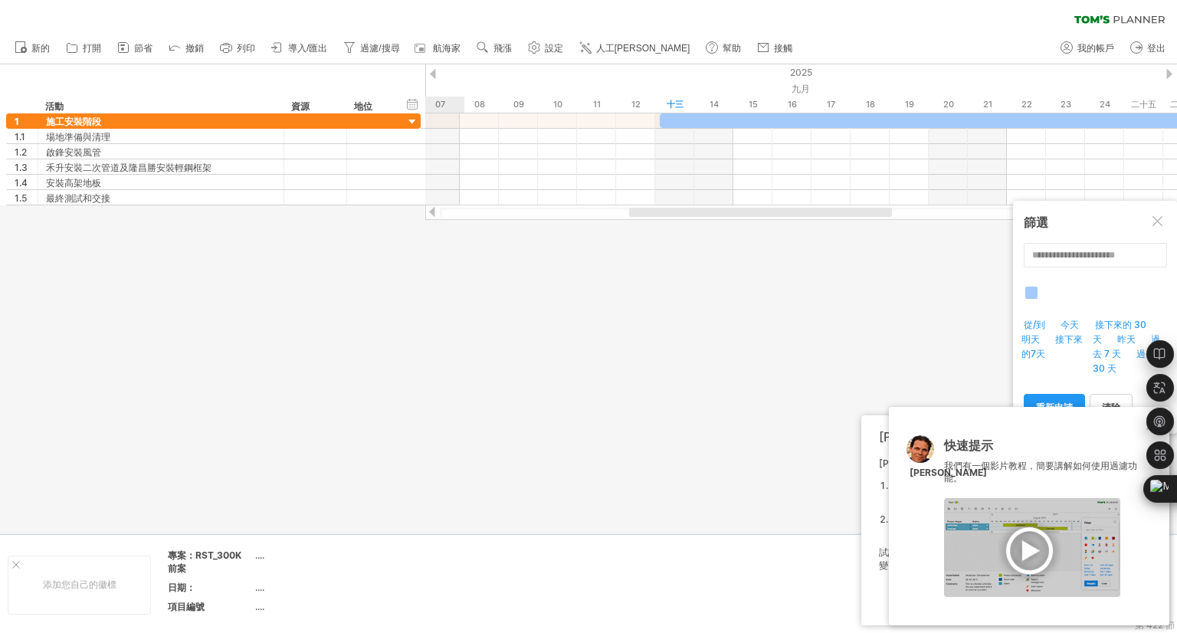
drag, startPoint x: 742, startPoint y: 210, endPoint x: 649, endPoint y: 222, distance: 94.3
click at [797, 228] on div "Trying to reach [DOMAIN_NAME] Connected again... 0% clear filter share" at bounding box center [588, 316] width 1177 height 633
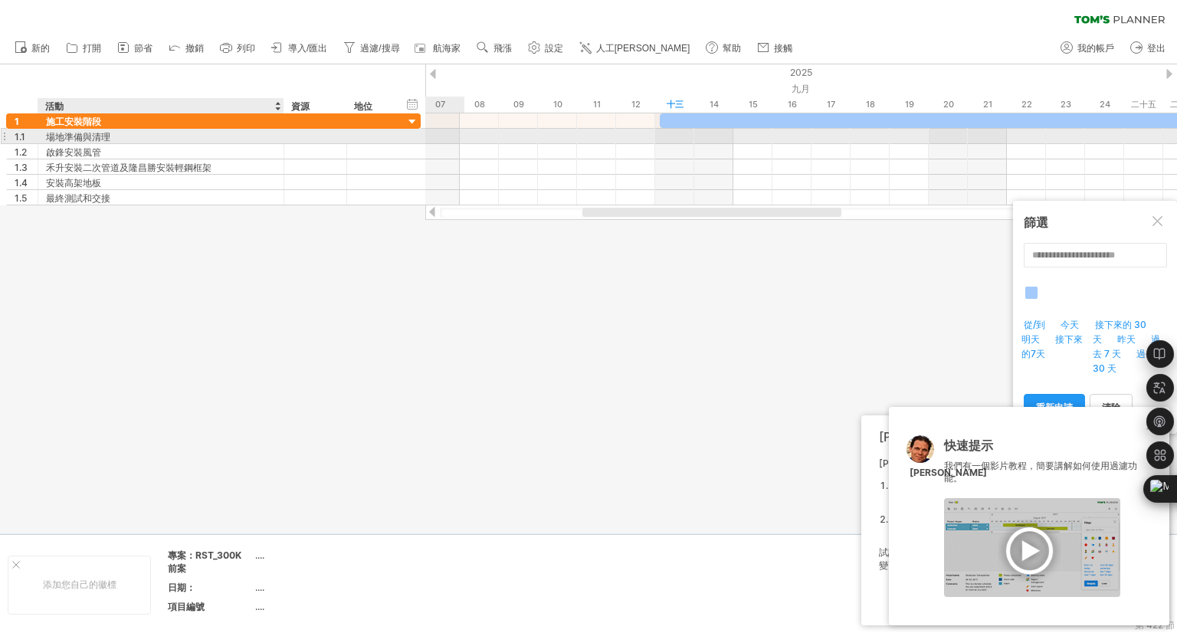
click at [117, 143] on div "**********" at bounding box center [213, 136] width 415 height 15
click at [117, 143] on div "**********" at bounding box center [213, 136] width 415 height 16
click at [109, 136] on font "場地準備與清理" at bounding box center [78, 136] width 64 height 11
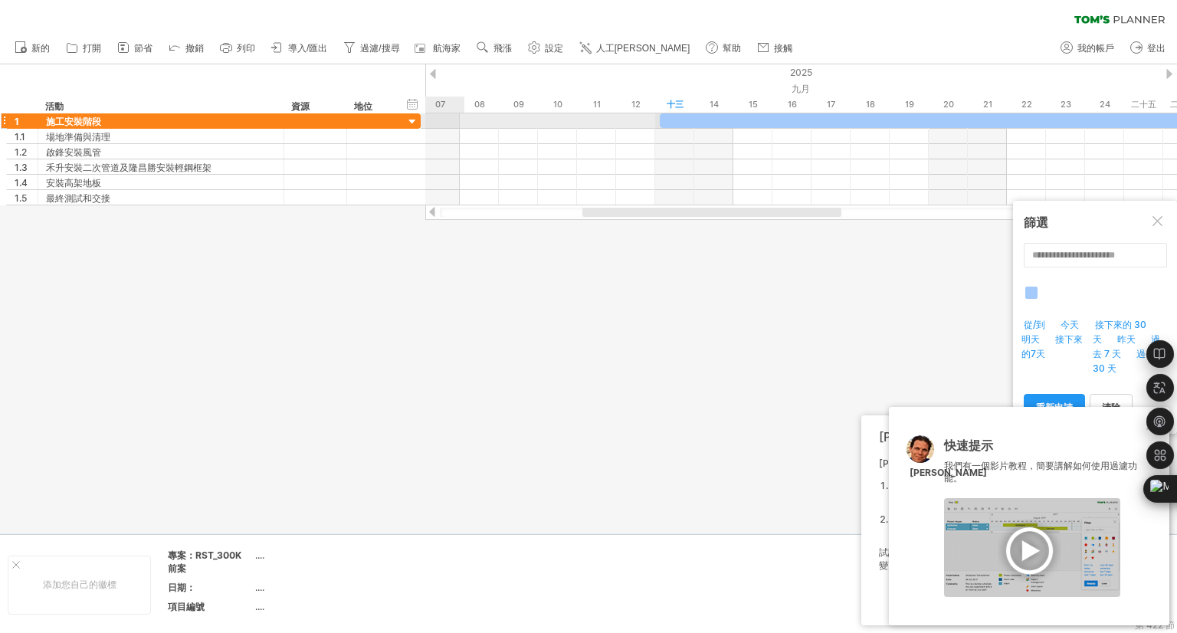
click at [409, 120] on div at bounding box center [413, 122] width 15 height 15
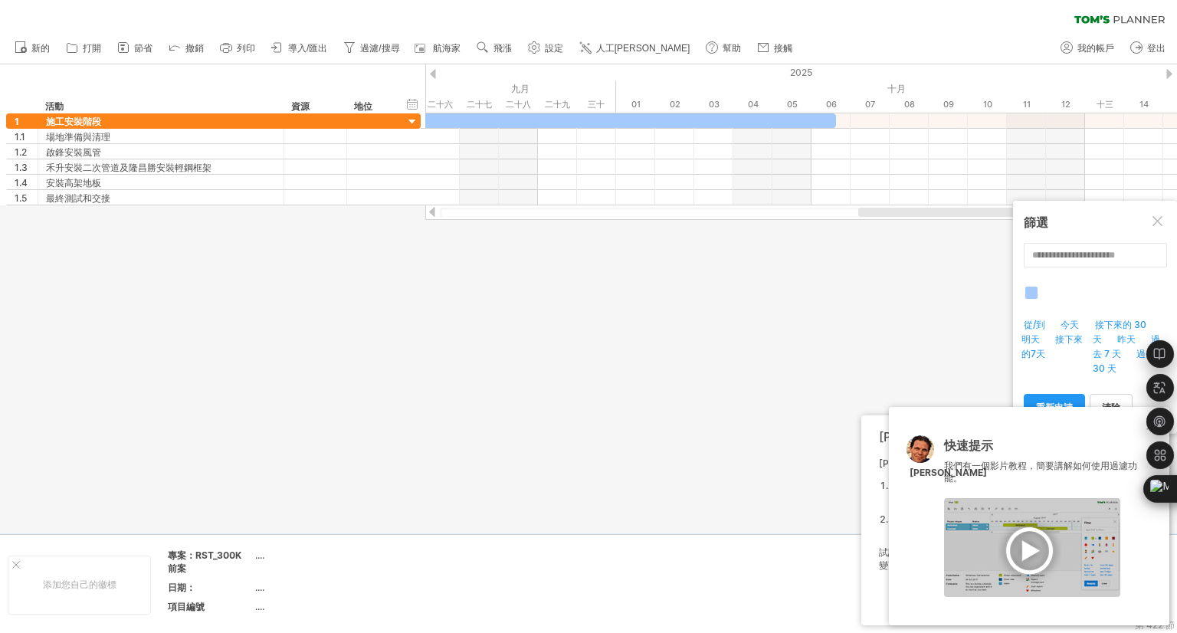
drag, startPoint x: 652, startPoint y: 213, endPoint x: 982, endPoint y: 212, distance: 329.6
click at [947, 212] on div at bounding box center [999, 212] width 281 height 9
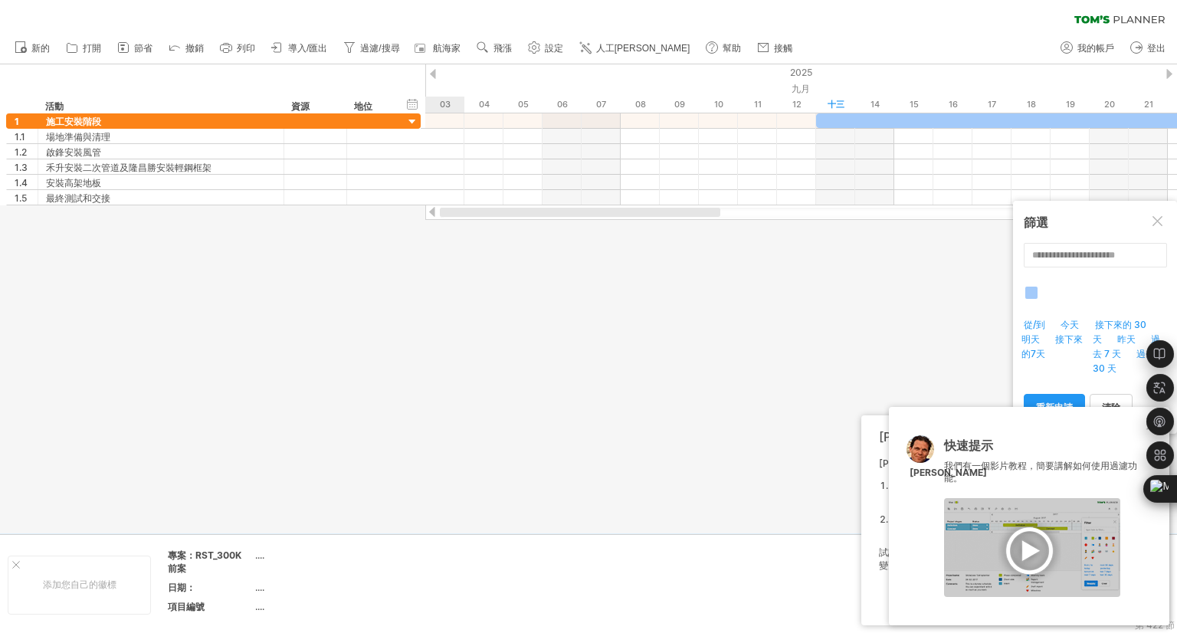
drag, startPoint x: 982, startPoint y: 212, endPoint x: 519, endPoint y: 228, distance: 463.3
click at [519, 228] on div "Trying to reach [DOMAIN_NAME] Connected again... 0% clear filter share" at bounding box center [588, 316] width 1177 height 633
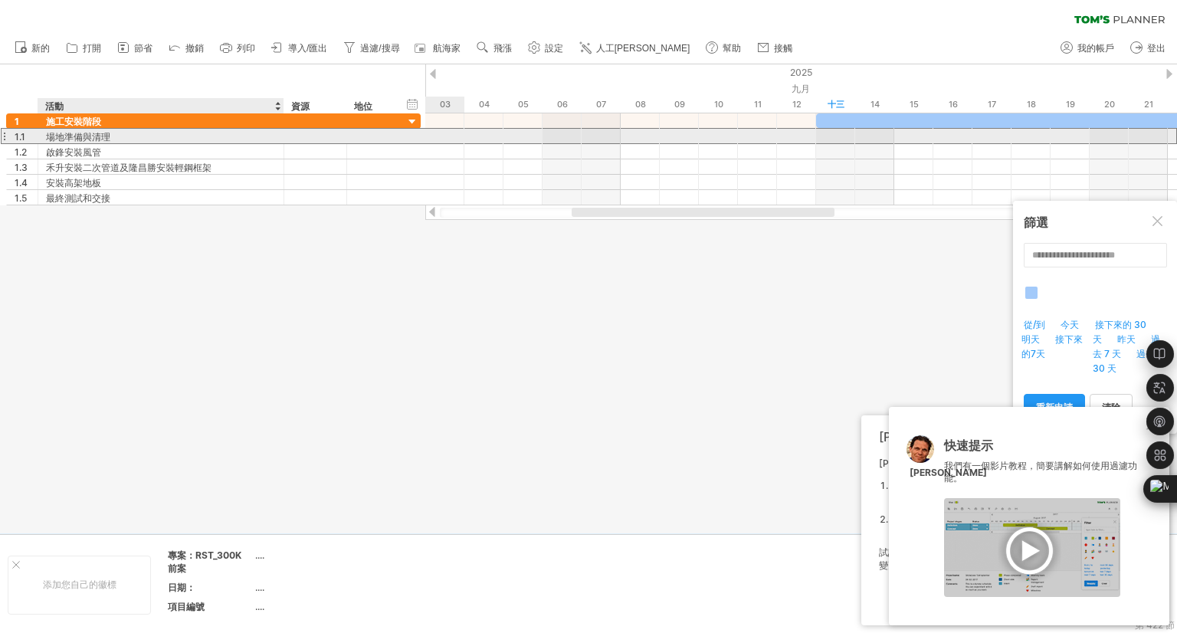
click at [117, 135] on div "場地準備與清理" at bounding box center [161, 136] width 230 height 15
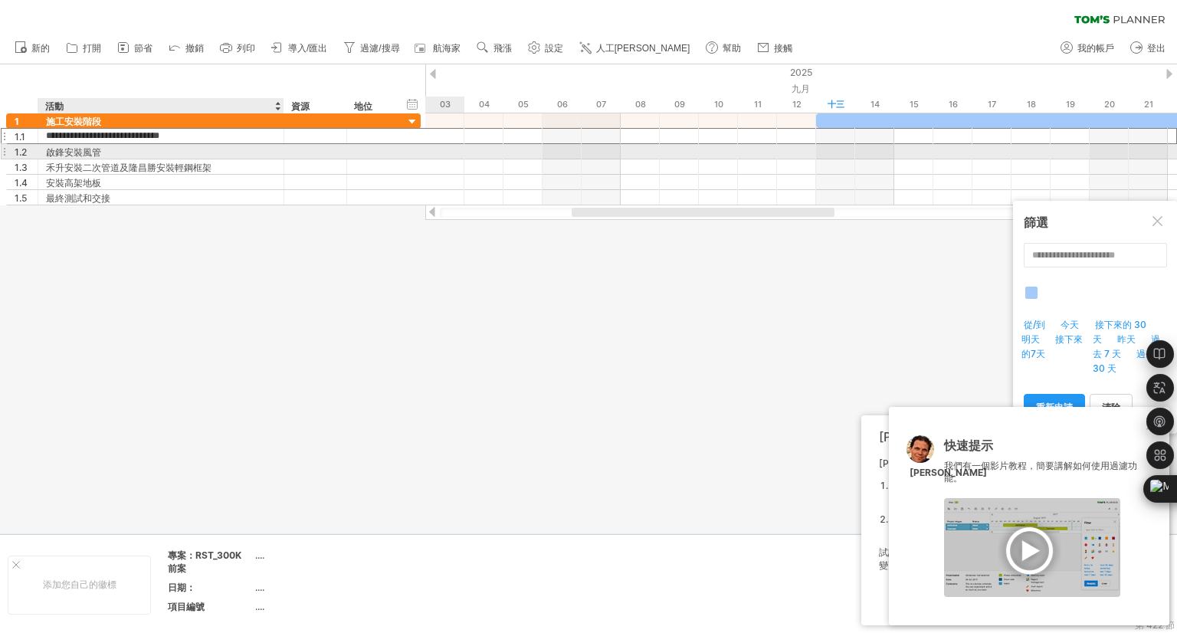
click at [110, 150] on div "啟鋒安裝風管" at bounding box center [161, 151] width 230 height 15
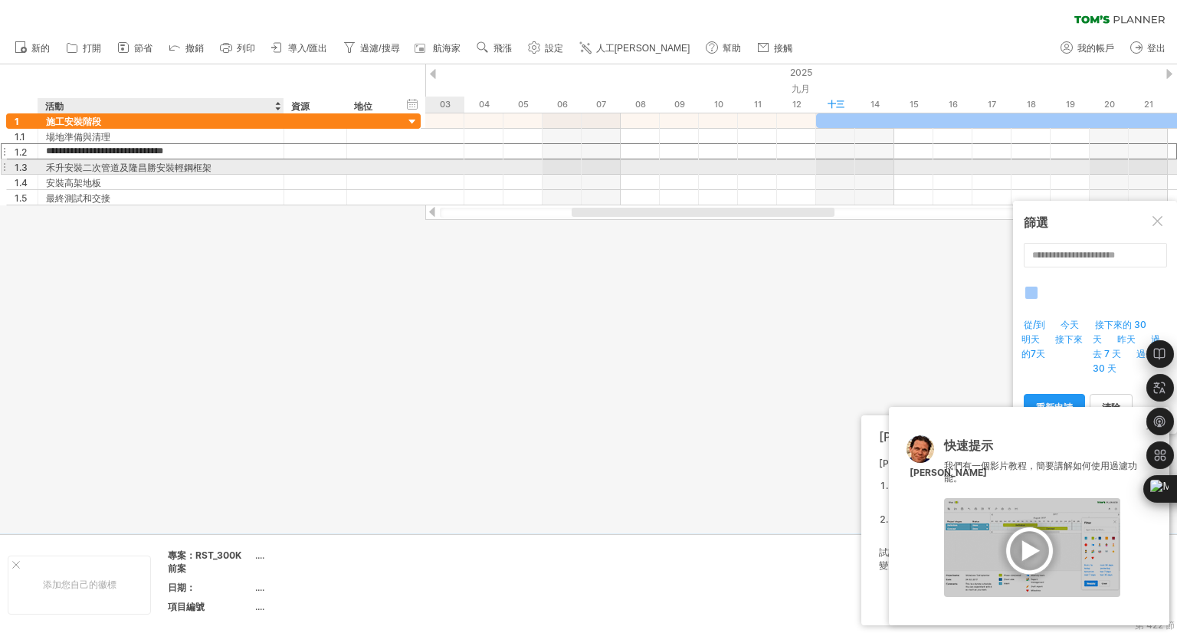
click at [107, 169] on font "禾升安裝二次管道及隆昌勝安裝輕鋼框架" at bounding box center [129, 167] width 166 height 11
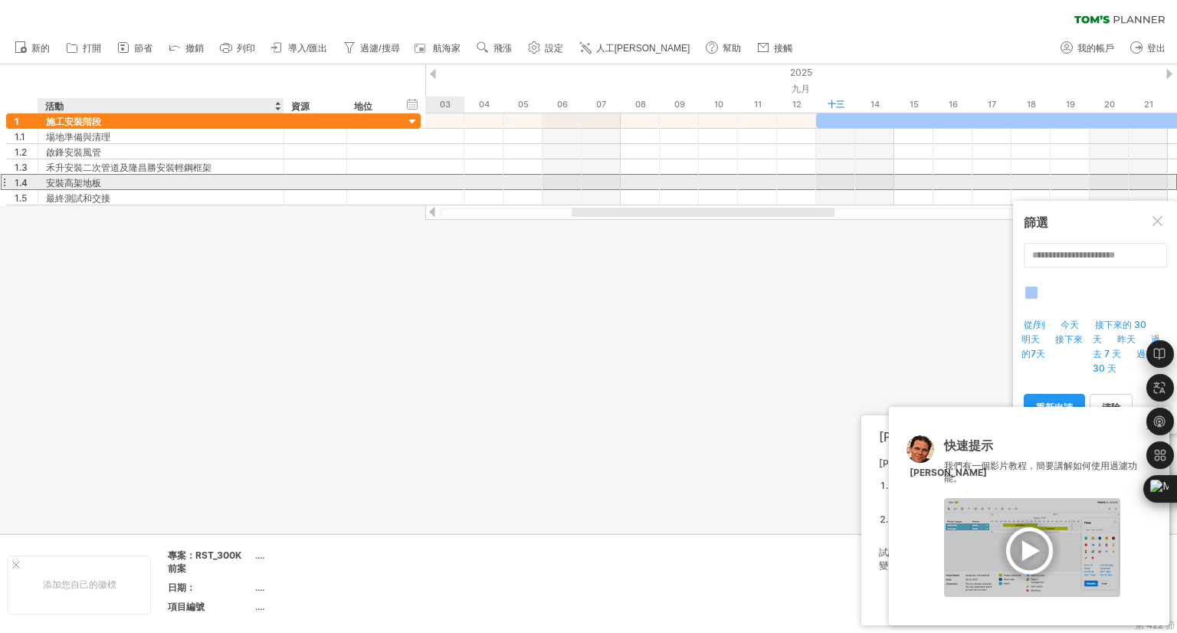
click at [99, 183] on font "安裝高架地板" at bounding box center [73, 182] width 55 height 11
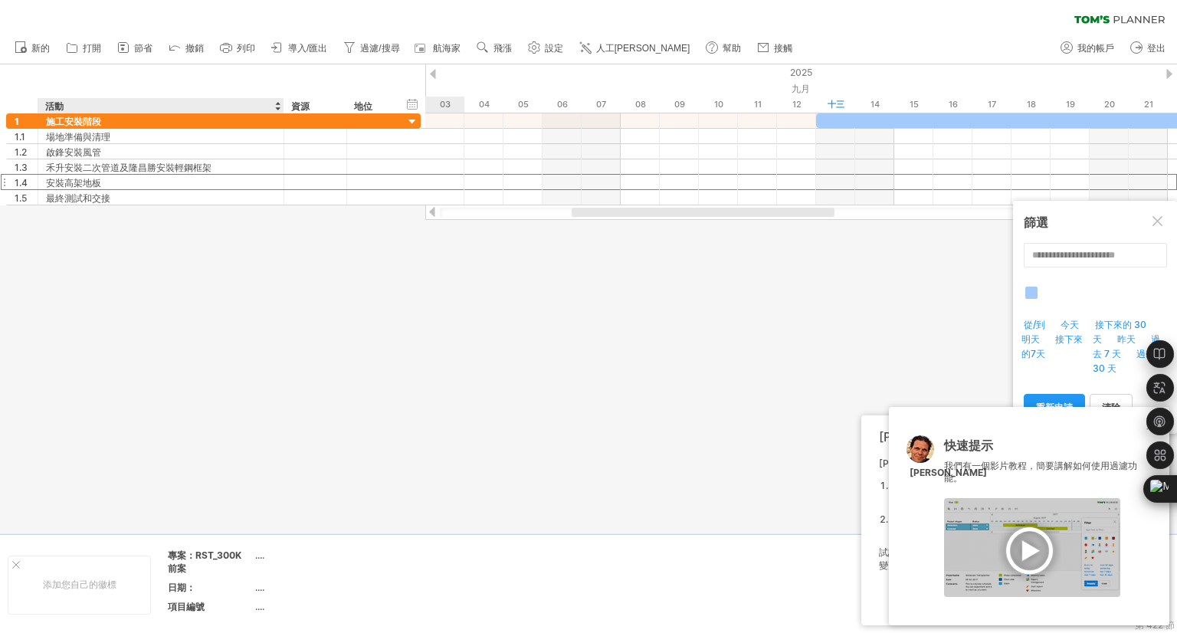
click at [96, 206] on div at bounding box center [588, 298] width 1177 height 469
click at [107, 188] on div "安裝高架地板" at bounding box center [161, 182] width 230 height 15
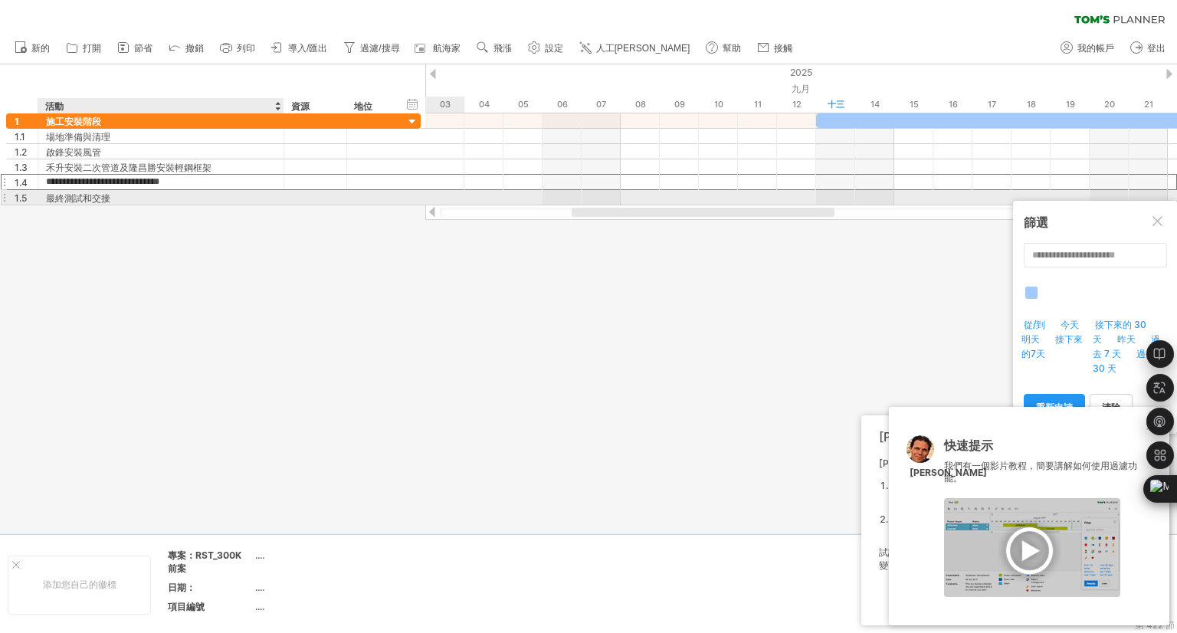
click at [99, 205] on div at bounding box center [588, 298] width 1177 height 469
click at [120, 190] on div "最終測試和交接" at bounding box center [161, 197] width 230 height 15
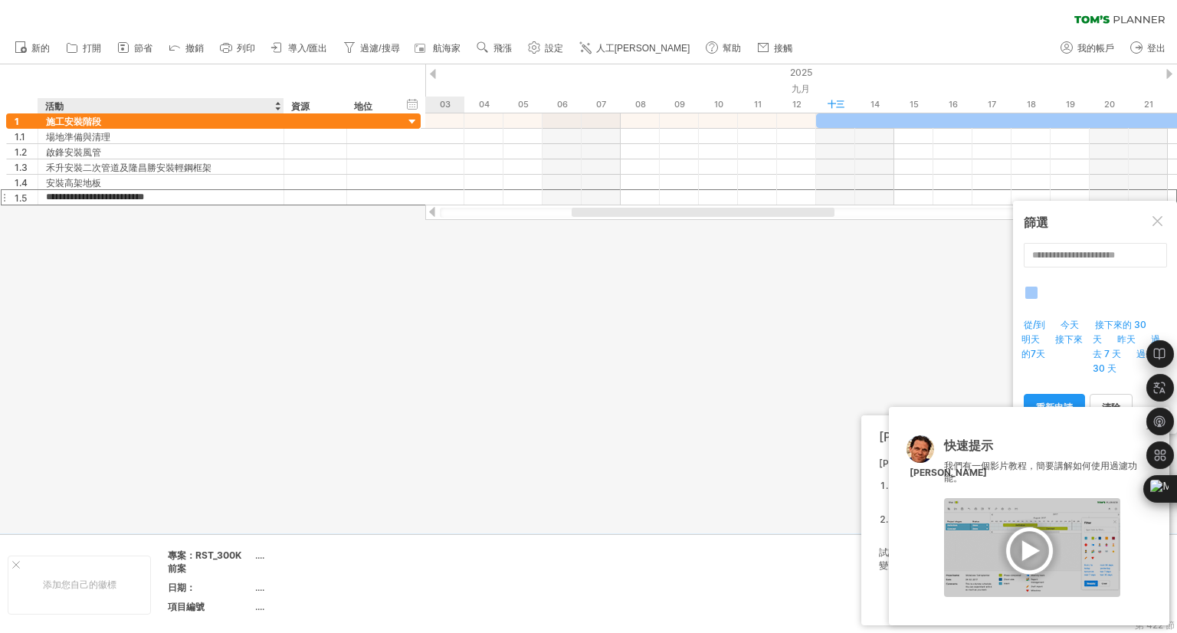
click at [138, 298] on div at bounding box center [588, 298] width 1177 height 469
click at [658, 84] on div "九月" at bounding box center [933, 88] width 1173 height 16
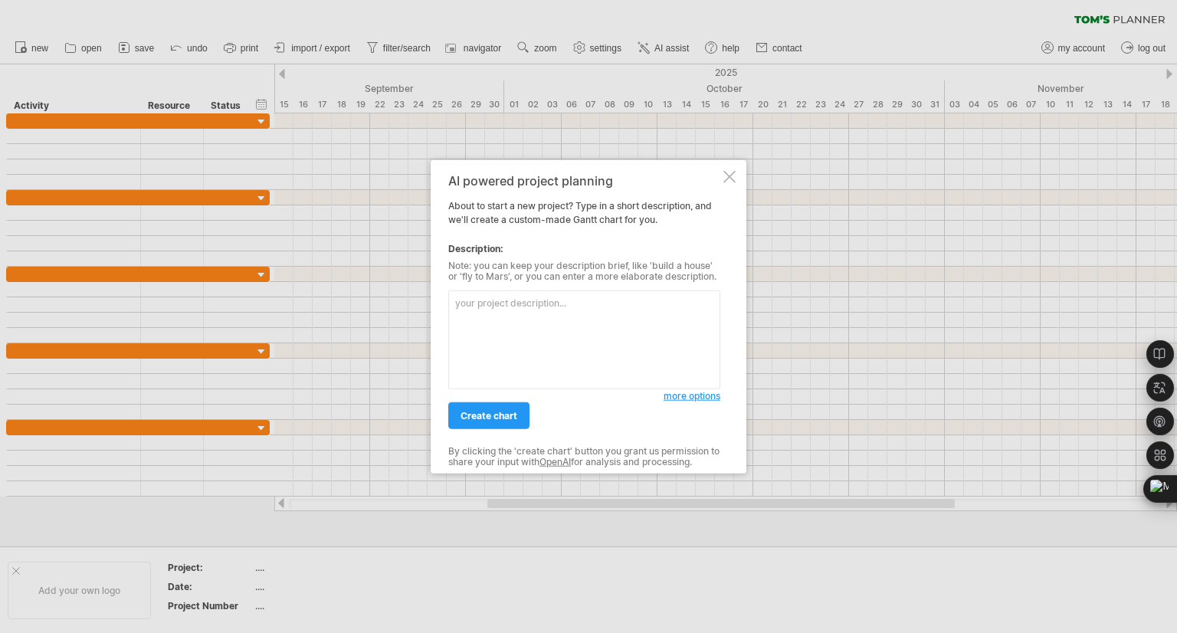
click at [494, 309] on textarea at bounding box center [584, 340] width 272 height 99
type textarea "ㄑ"
drag, startPoint x: 648, startPoint y: 304, endPoint x: 606, endPoint y: 346, distance: 59.1
click at [606, 346] on textarea "建立機台二次配管施工工程項目 (一般排氣)" at bounding box center [584, 340] width 272 height 99
click at [632, 303] on textarea "建立機台二次配管施工工程項目 (一般排氣)" at bounding box center [584, 340] width 272 height 99
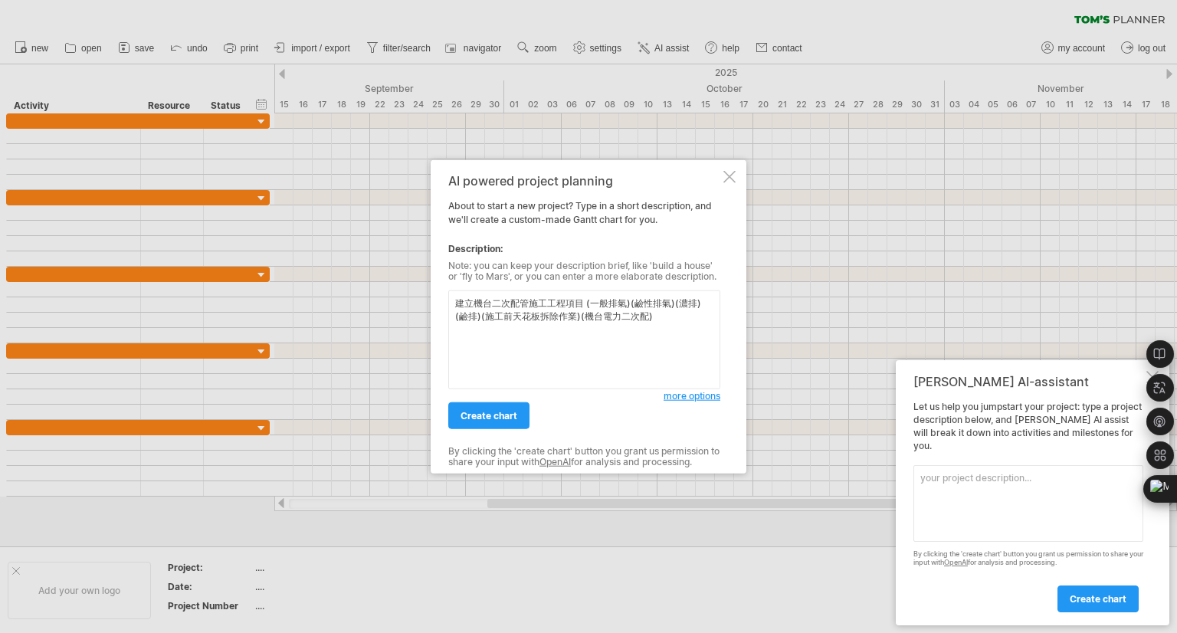
click at [476, 304] on textarea "建立機台二次配管施工工程項目 (一般排氣)(鹼性排氣)(濃排)(鹼排)(施工前天花板拆除作業)(機台電力二次配)" at bounding box center [584, 340] width 272 height 99
click at [539, 300] on textarea "建立#2機台二次配管施工工程項目 (一般排氣)(鹼性排氣)(濃排)(鹼排)(施工前天花板拆除作業)(機台電力二次配)" at bounding box center [584, 340] width 272 height 99
type textarea "建立#2機台二次配管施工工程項目 (一般排氣)(鹼性排氣)(濃排)(鹼排)(施工前天花板拆除作業)(機台電力二次配)"
click at [678, 395] on span "more options" at bounding box center [692, 395] width 57 height 11
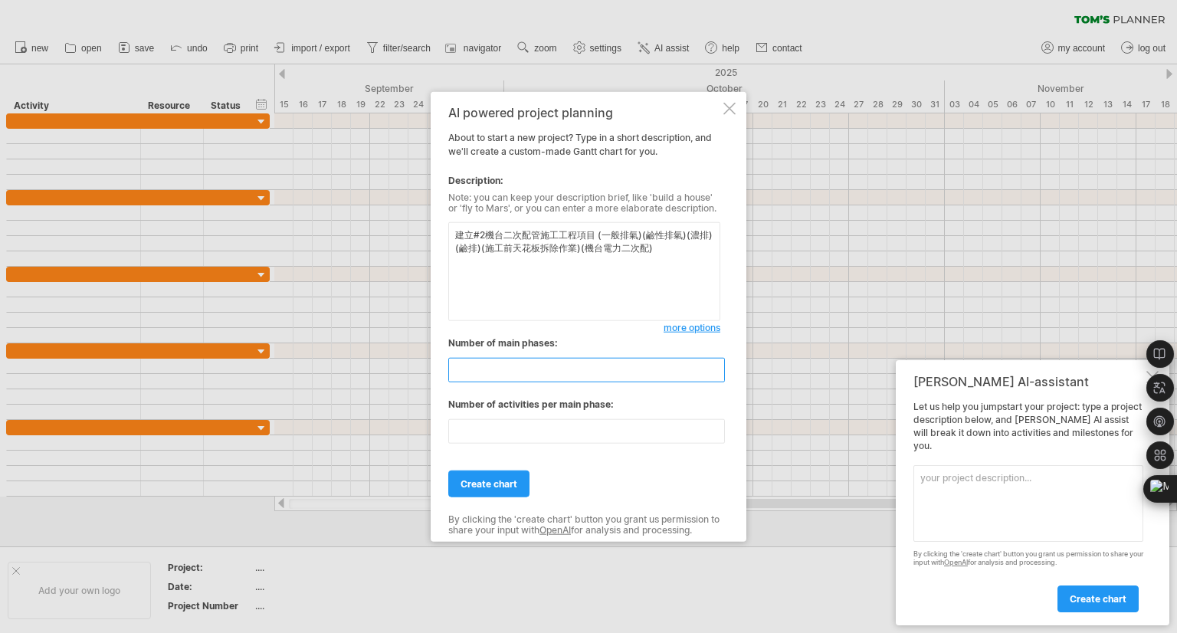
click at [714, 373] on input "*" at bounding box center [586, 370] width 277 height 25
type input "*"
click at [714, 373] on input "*" at bounding box center [586, 370] width 277 height 25
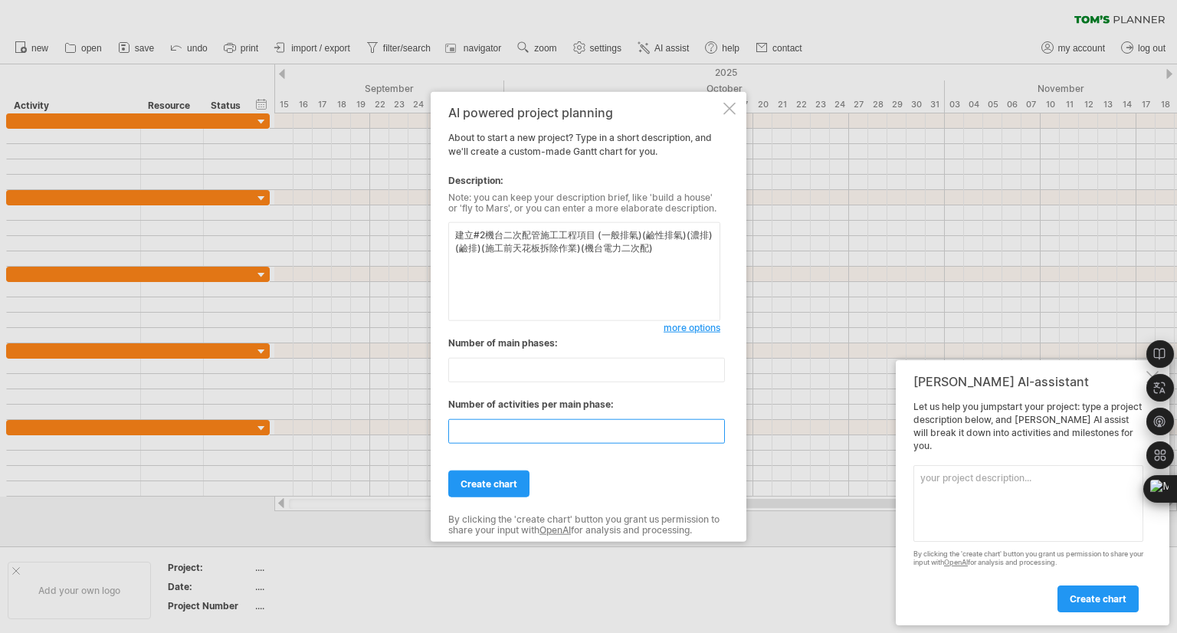
click at [717, 438] on input "**" at bounding box center [586, 431] width 277 height 25
type input "**"
click at [717, 438] on input "**" at bounding box center [586, 431] width 277 height 25
click at [480, 484] on span "create chart" at bounding box center [489, 483] width 57 height 11
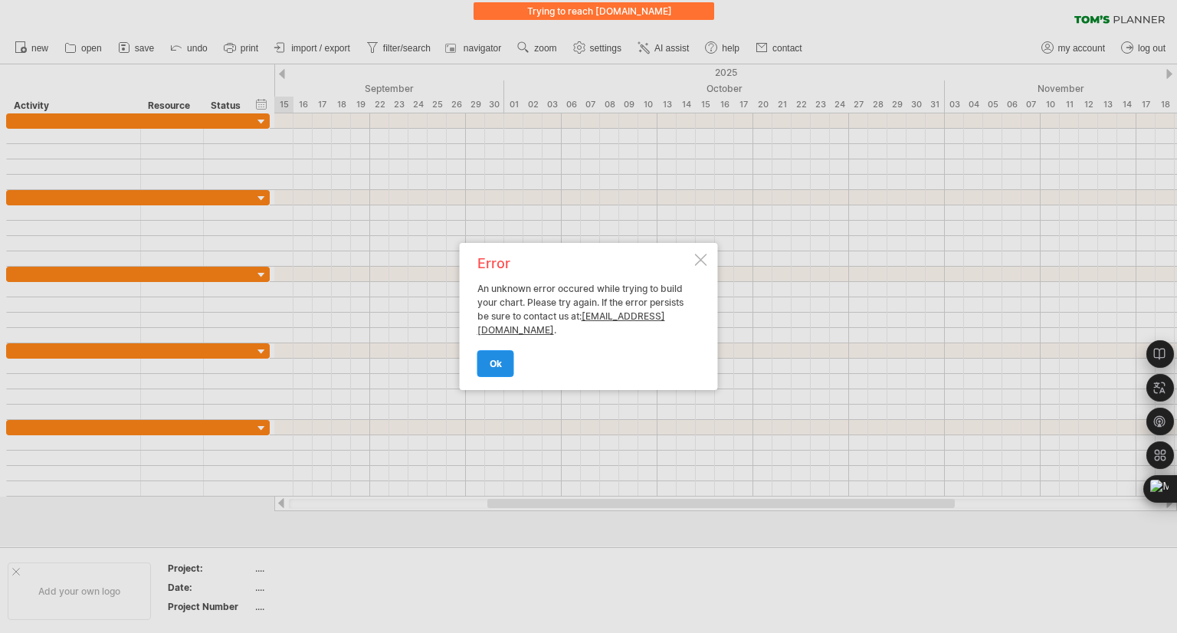
click at [498, 365] on span "ok" at bounding box center [496, 363] width 12 height 11
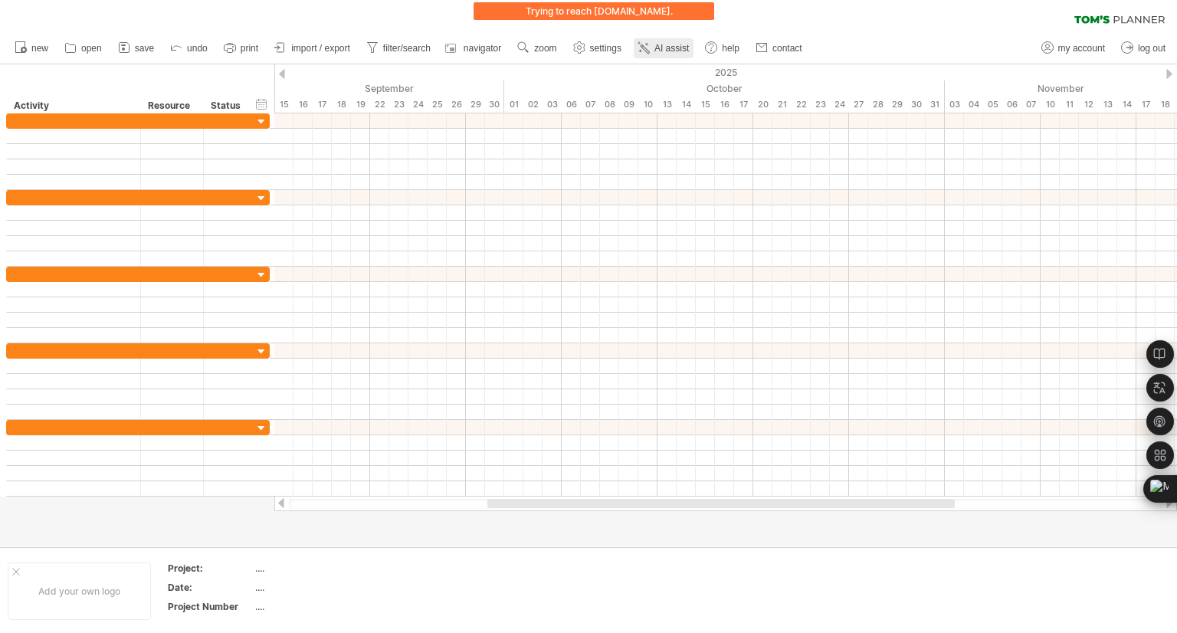
click at [671, 44] on span "AI assist" at bounding box center [672, 48] width 34 height 11
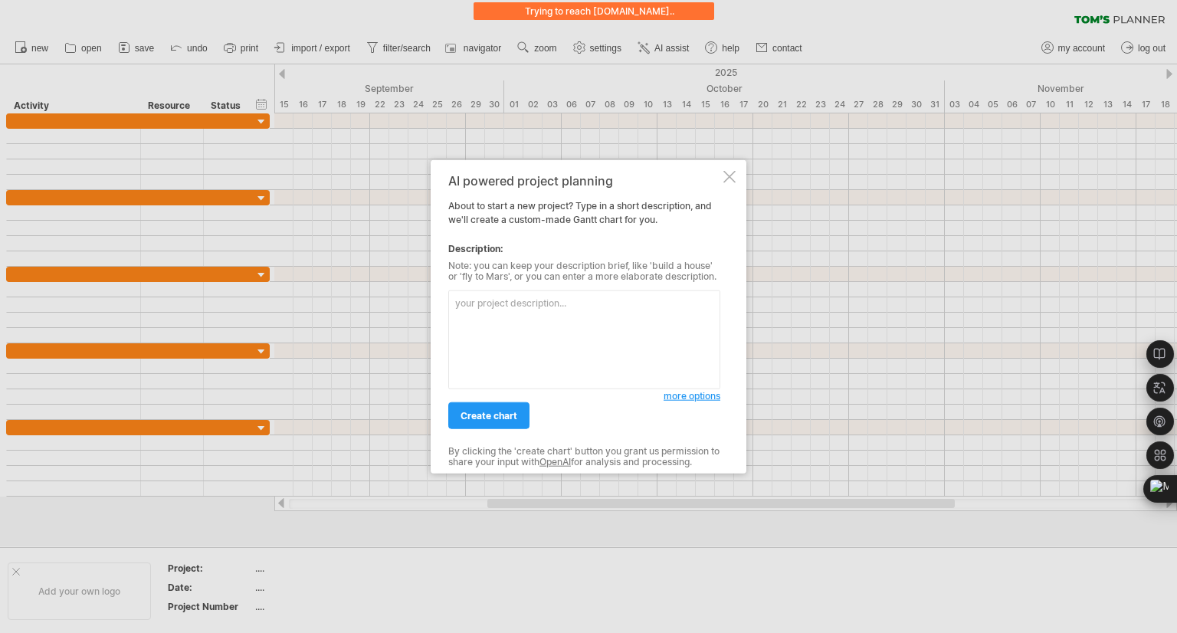
click at [714, 399] on span "more options" at bounding box center [692, 395] width 57 height 11
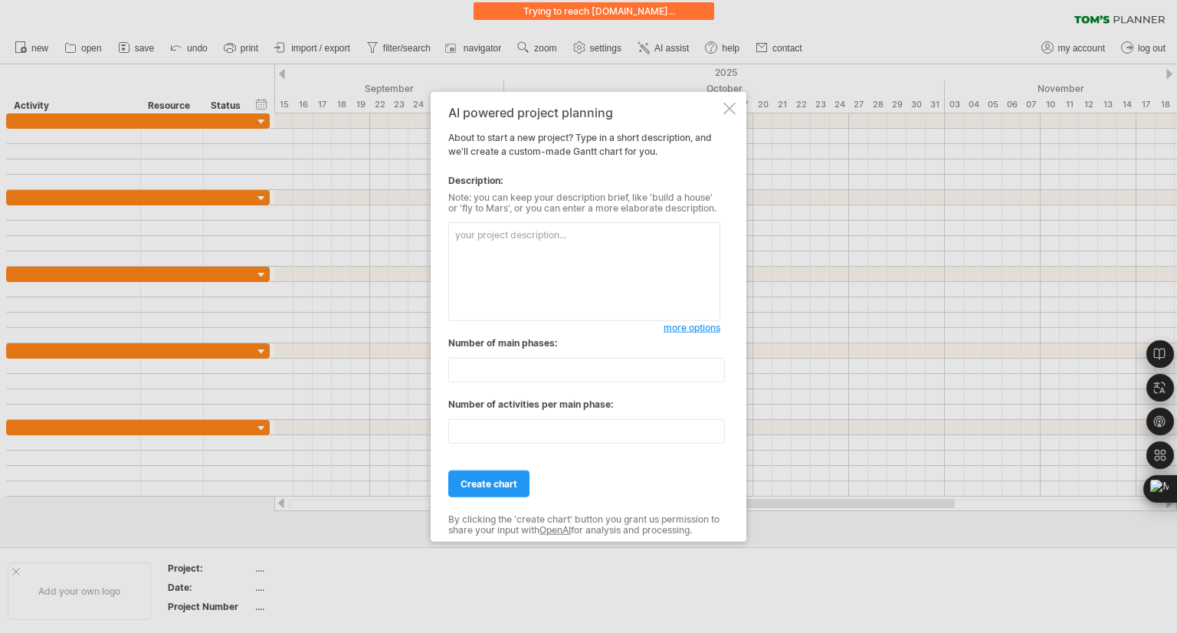
click at [734, 108] on div at bounding box center [730, 109] width 12 height 12
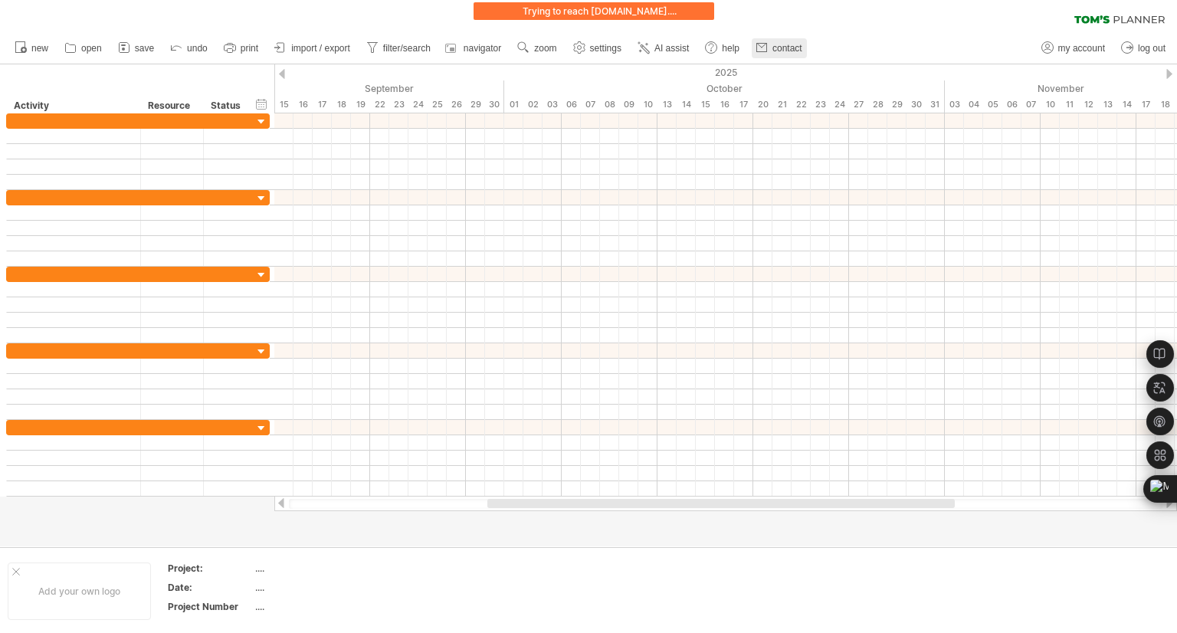
click at [798, 53] on link "contact" at bounding box center [779, 48] width 55 height 20
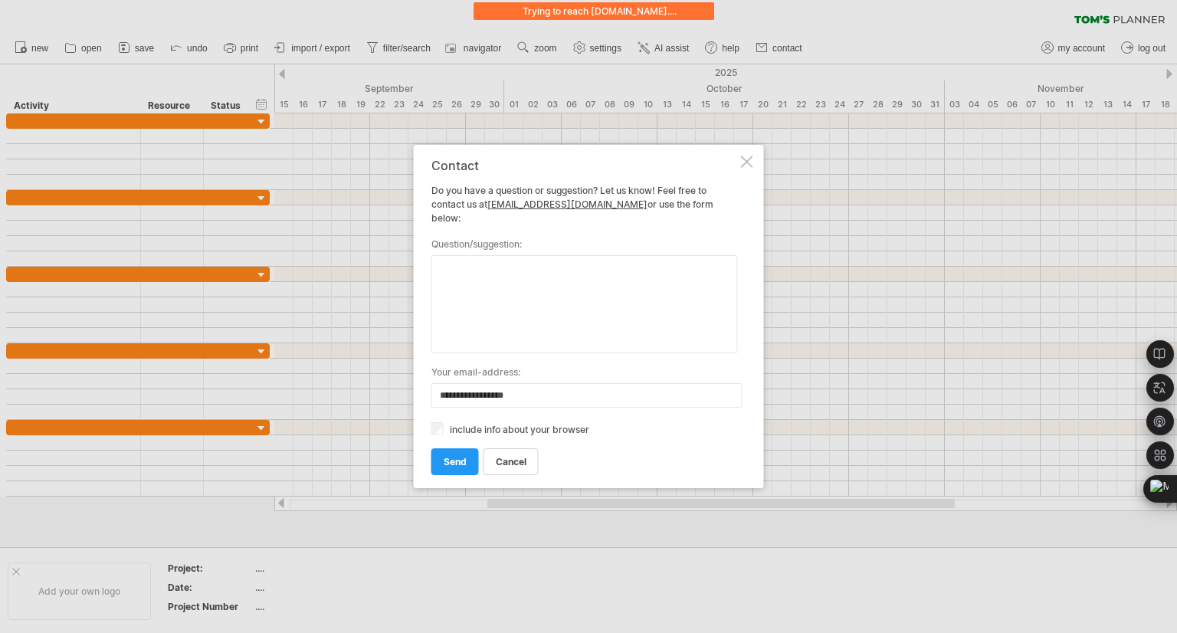
click at [749, 176] on div "**********" at bounding box center [589, 316] width 350 height 343
click at [741, 168] on div at bounding box center [747, 162] width 12 height 12
click at [741, 169] on div at bounding box center [725, 166] width 903 height 15
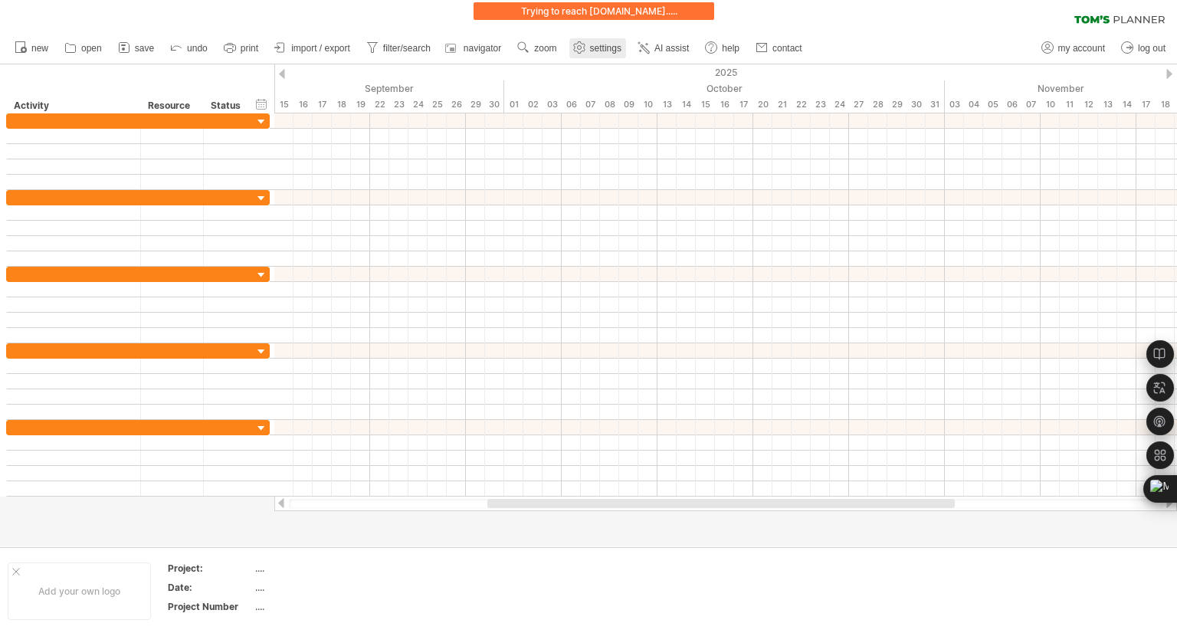
click at [585, 48] on icon at bounding box center [578, 47] width 11 height 11
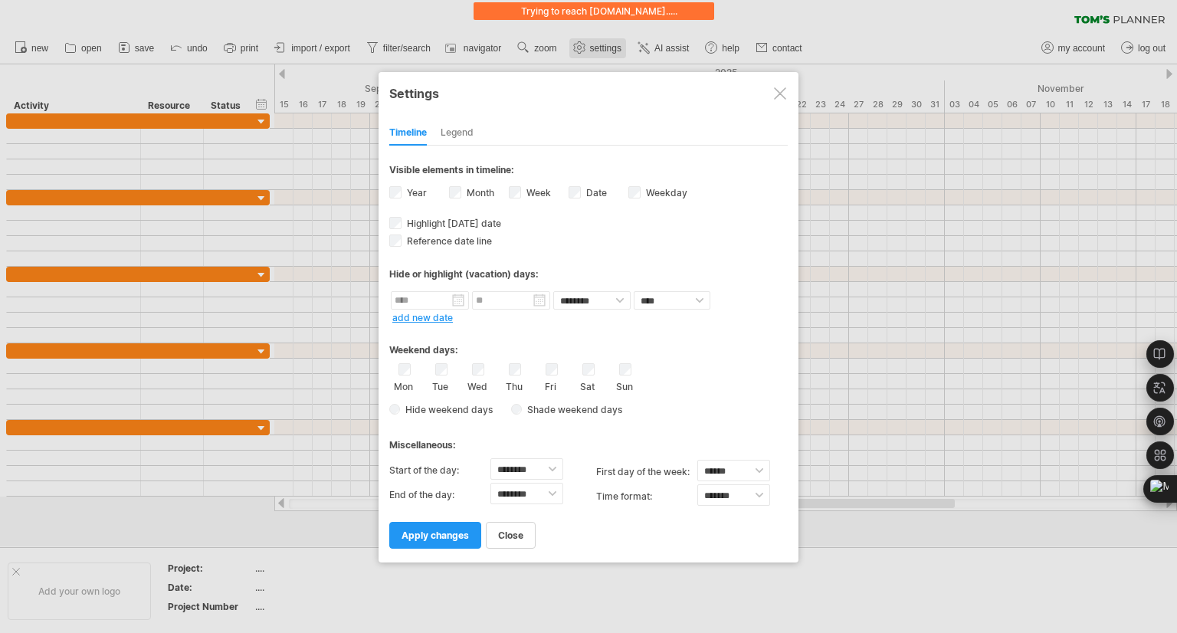
select select "*"
select select "**"
click at [457, 130] on div "Legend" at bounding box center [457, 133] width 33 height 25
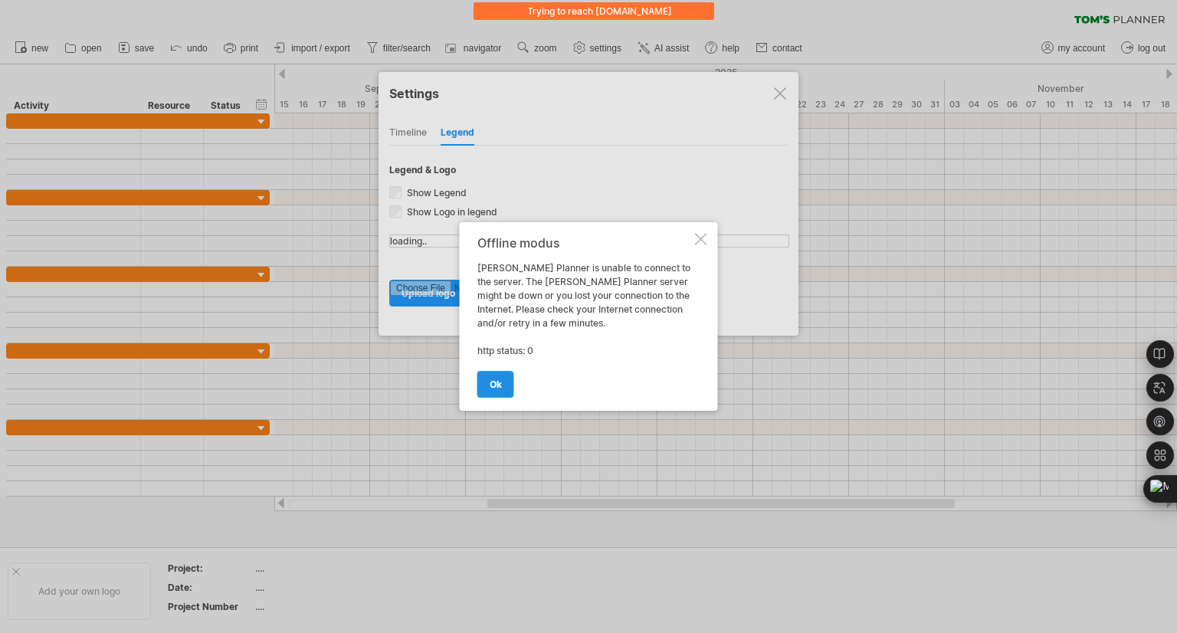
click at [502, 383] on link "ok" at bounding box center [496, 384] width 37 height 27
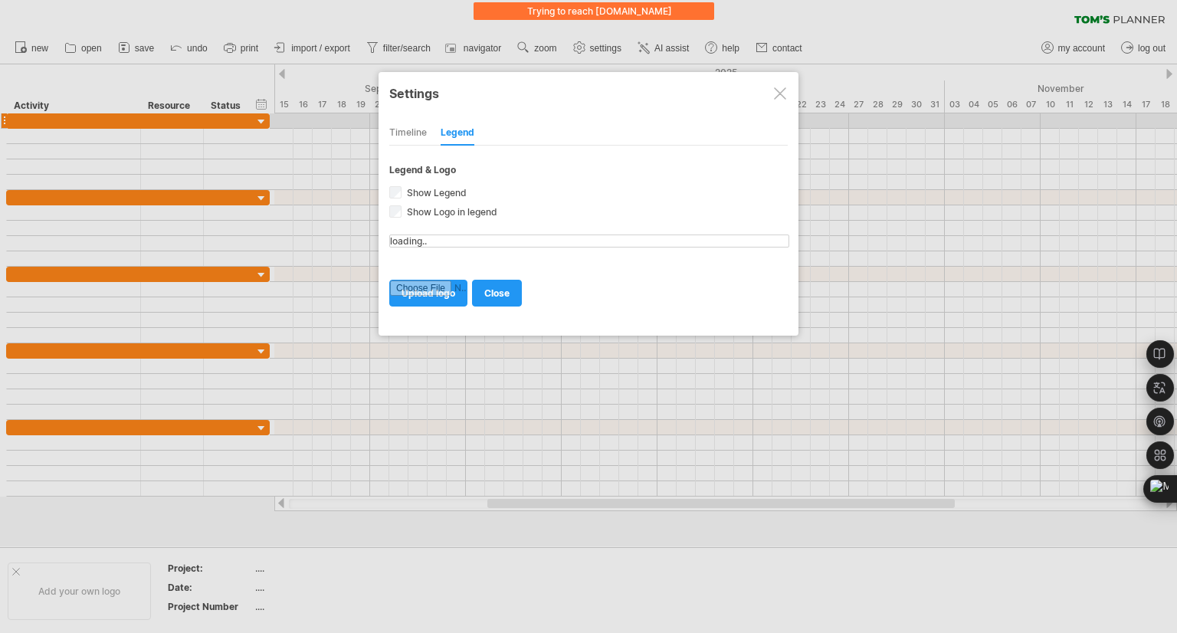
click at [408, 125] on div "Timeline" at bounding box center [408, 133] width 38 height 25
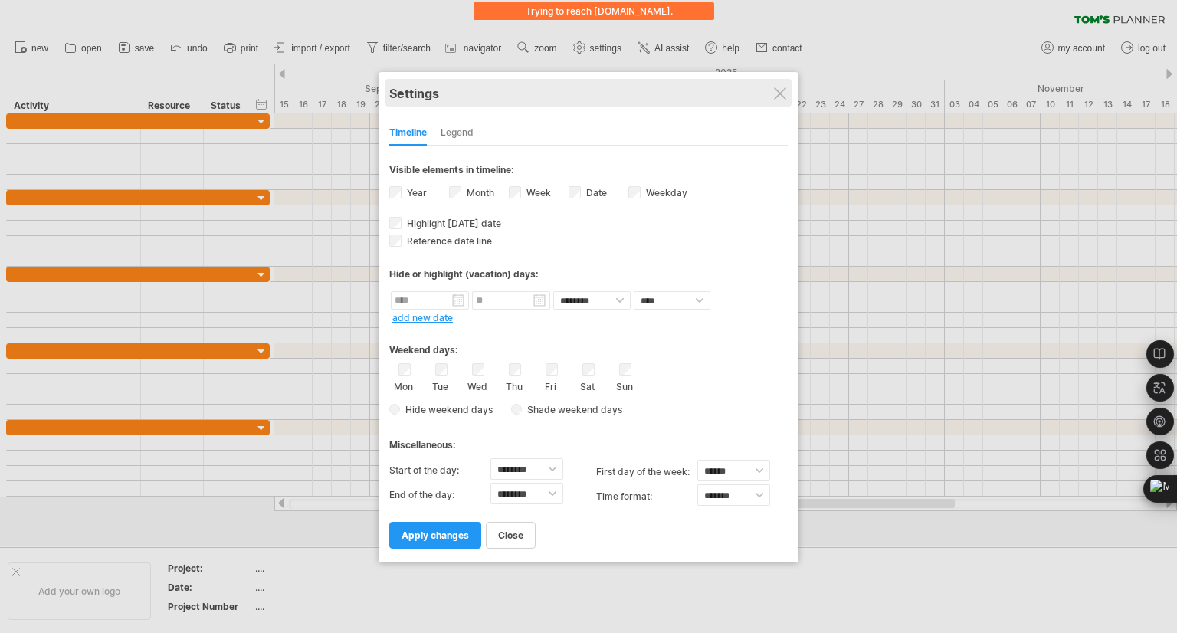
click at [782, 86] on div "Settings" at bounding box center [588, 93] width 399 height 28
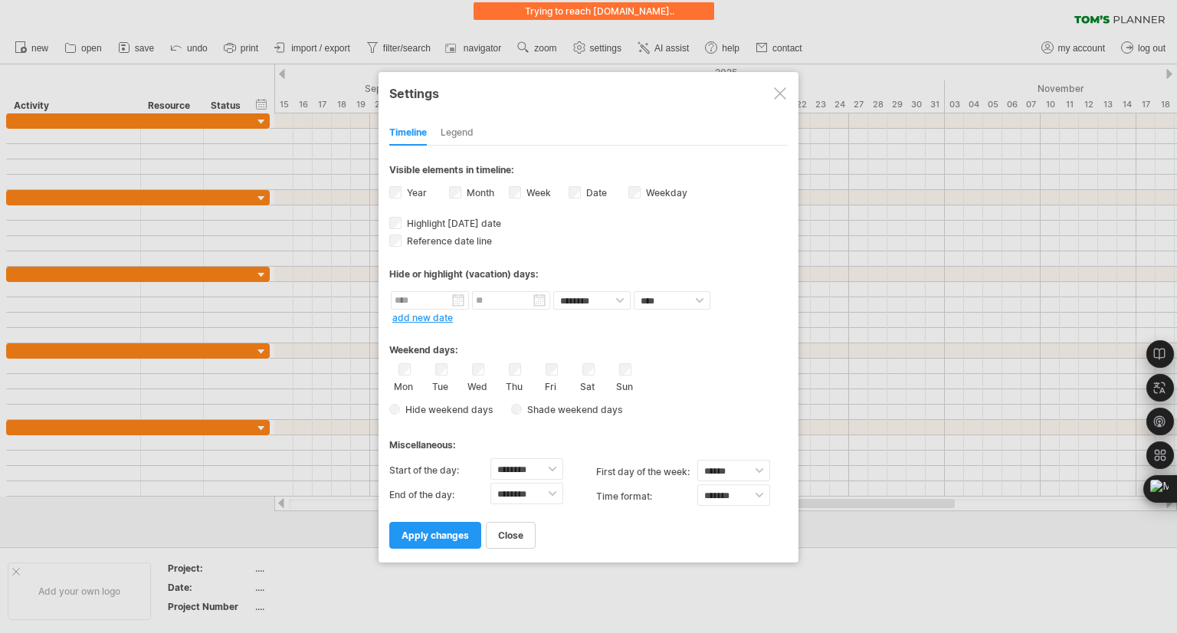
click at [783, 93] on div at bounding box center [780, 93] width 12 height 12
